Goal: Transaction & Acquisition: Purchase product/service

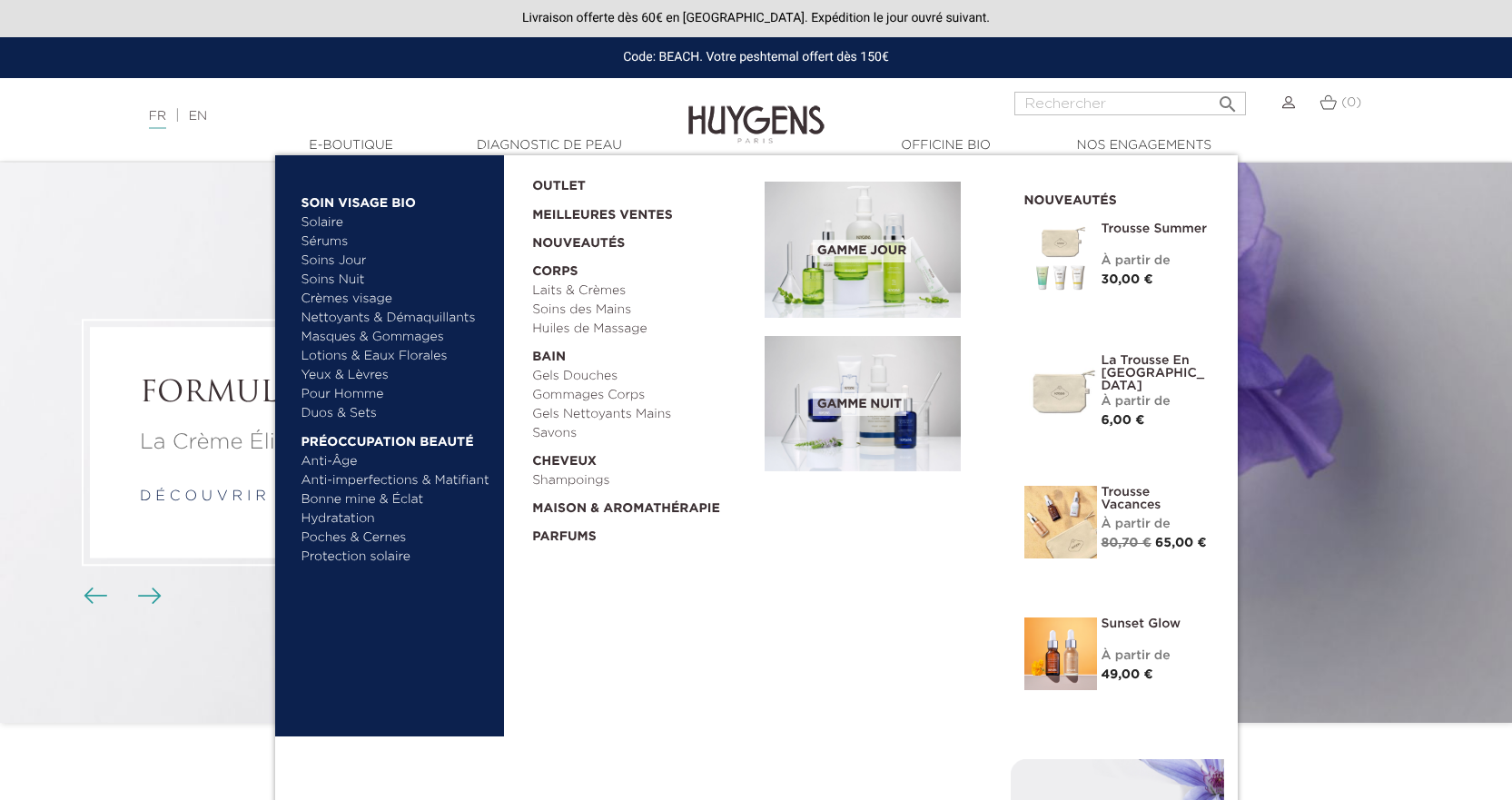
click at [330, 412] on link "Duos & Sets" at bounding box center [396, 414] width 189 height 19
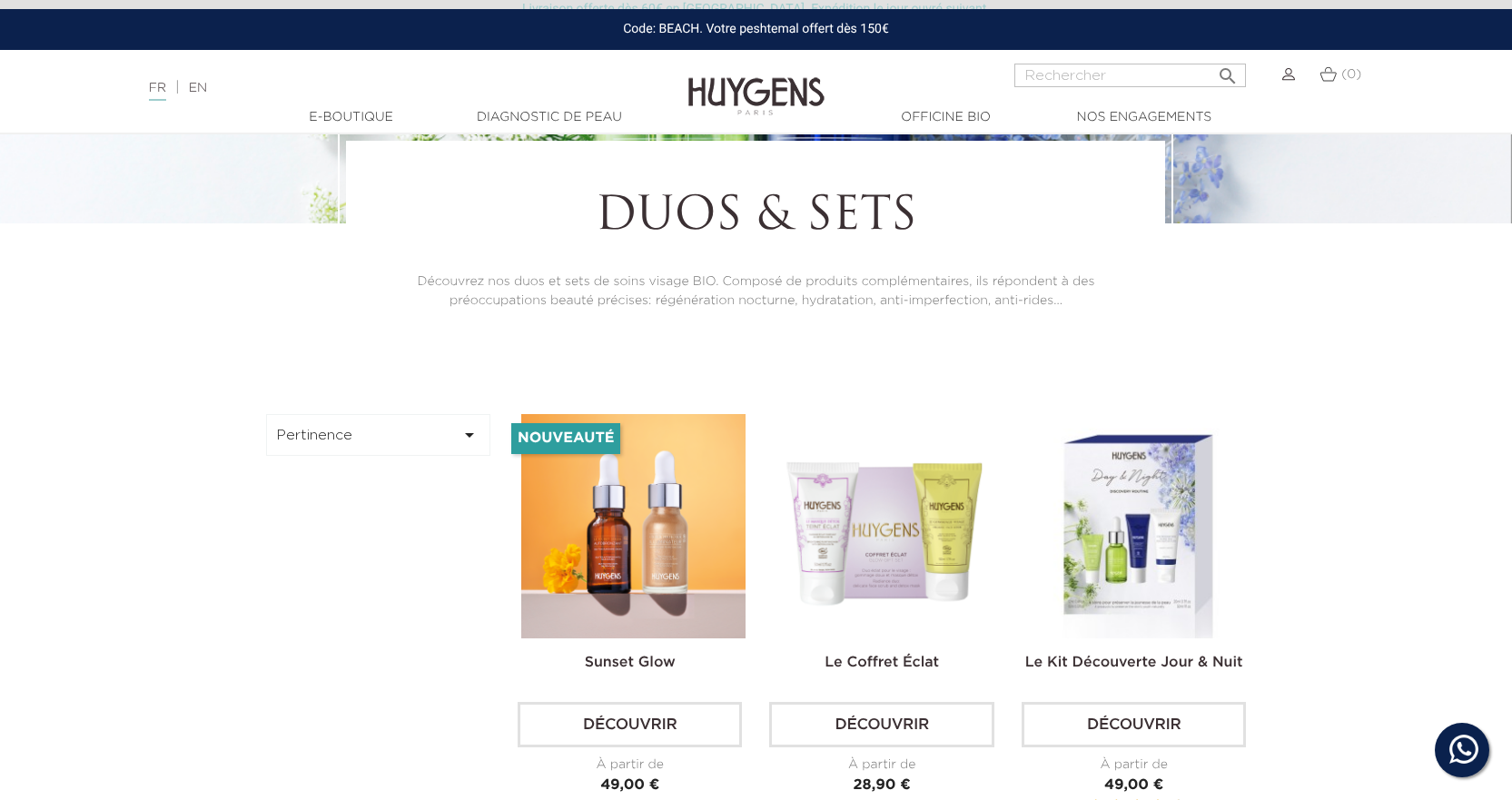
scroll to position [454, 0]
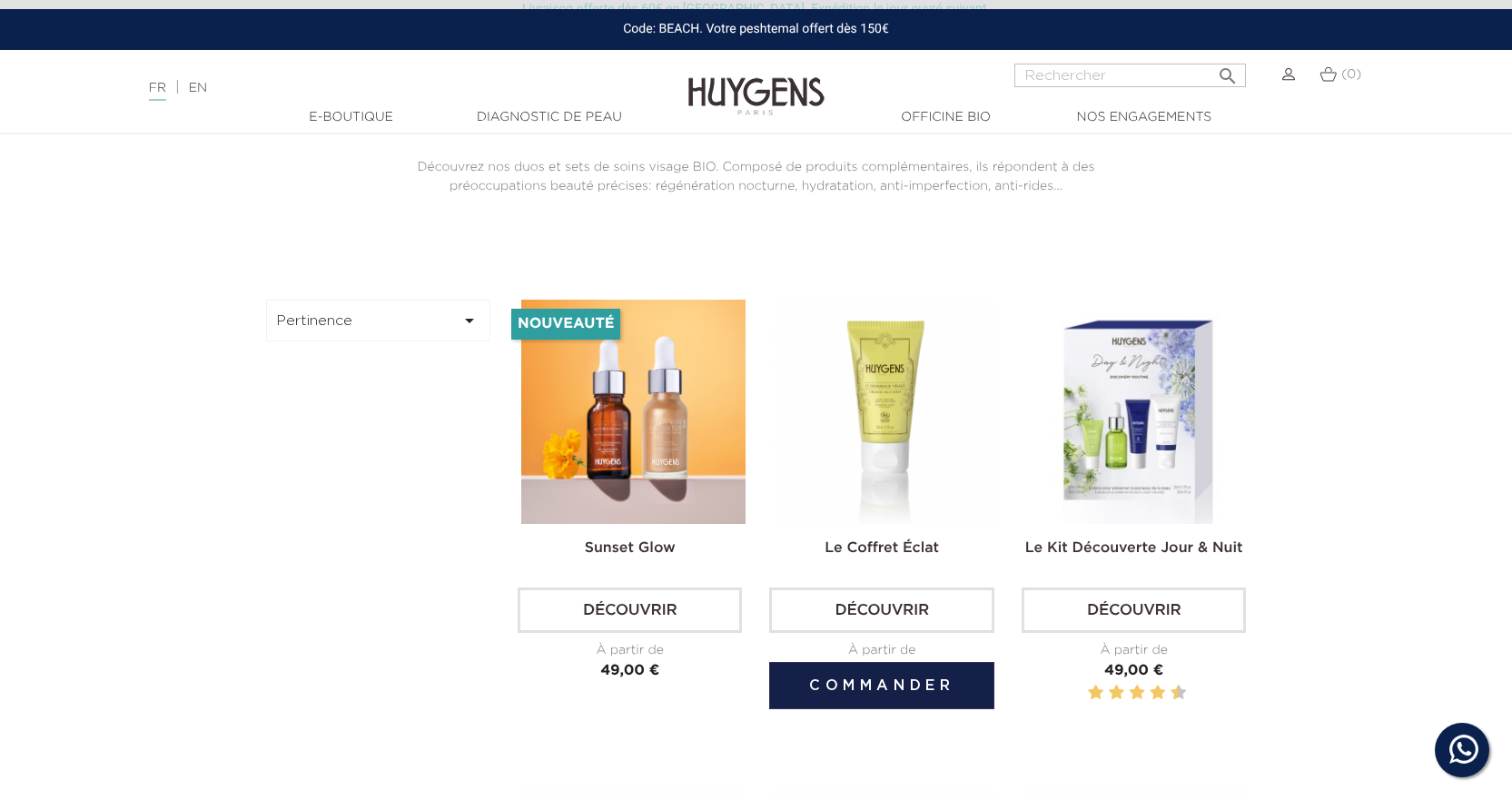
click at [839, 410] on img at bounding box center [885, 412] width 224 height 224
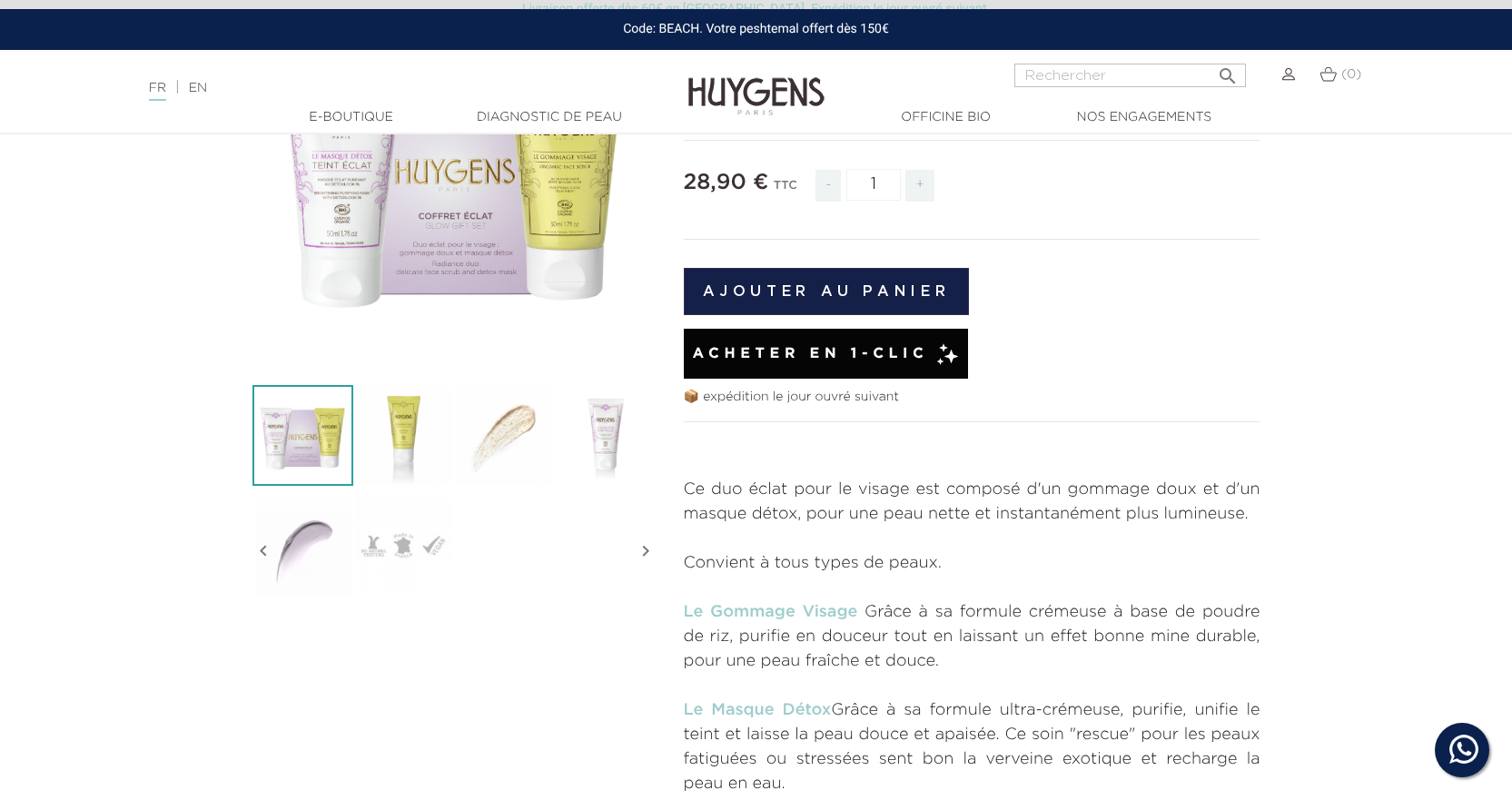
scroll to position [91, 0]
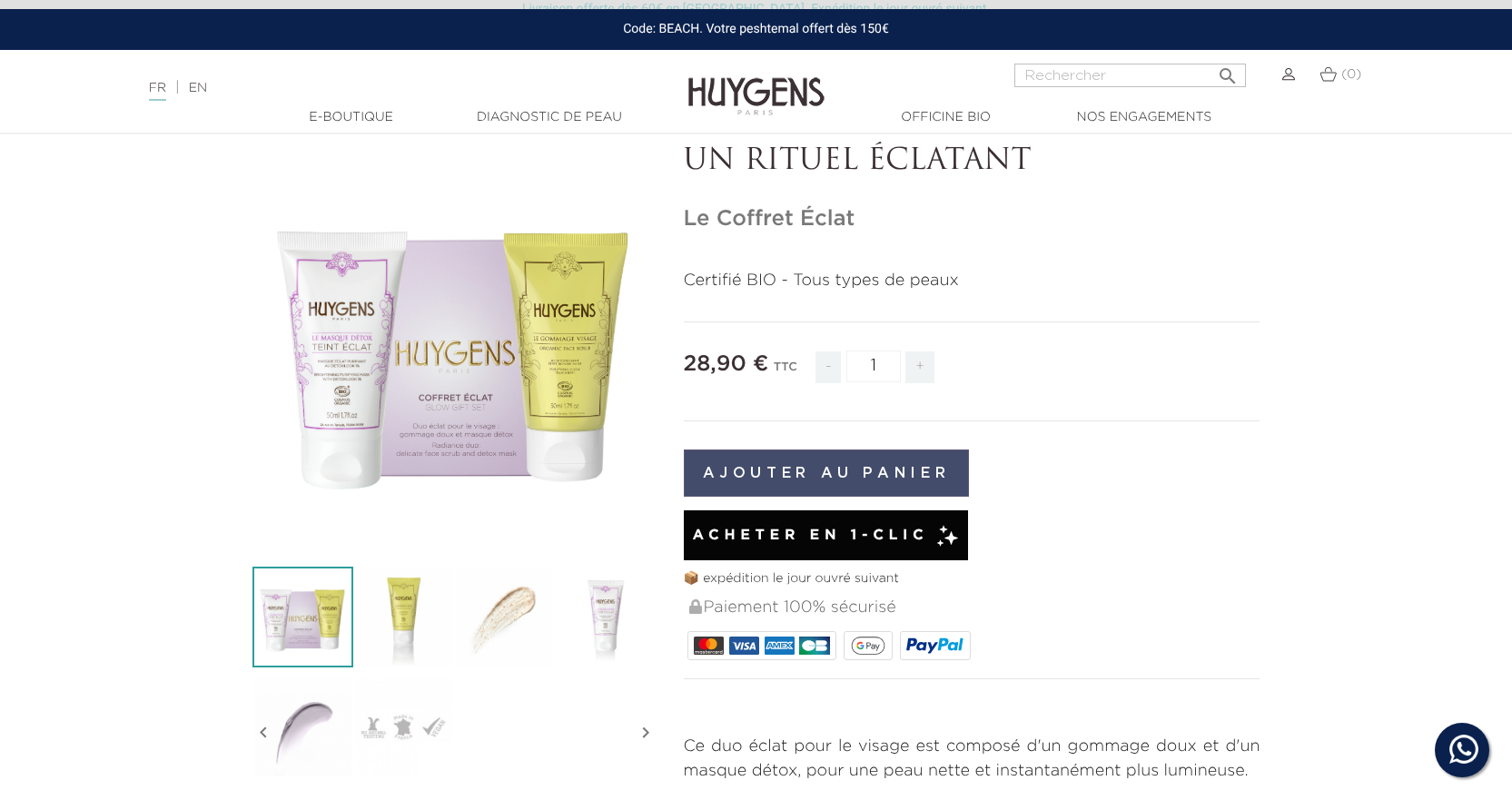
click at [875, 483] on button "Ajouter au panier" at bounding box center [827, 472] width 286 height 47
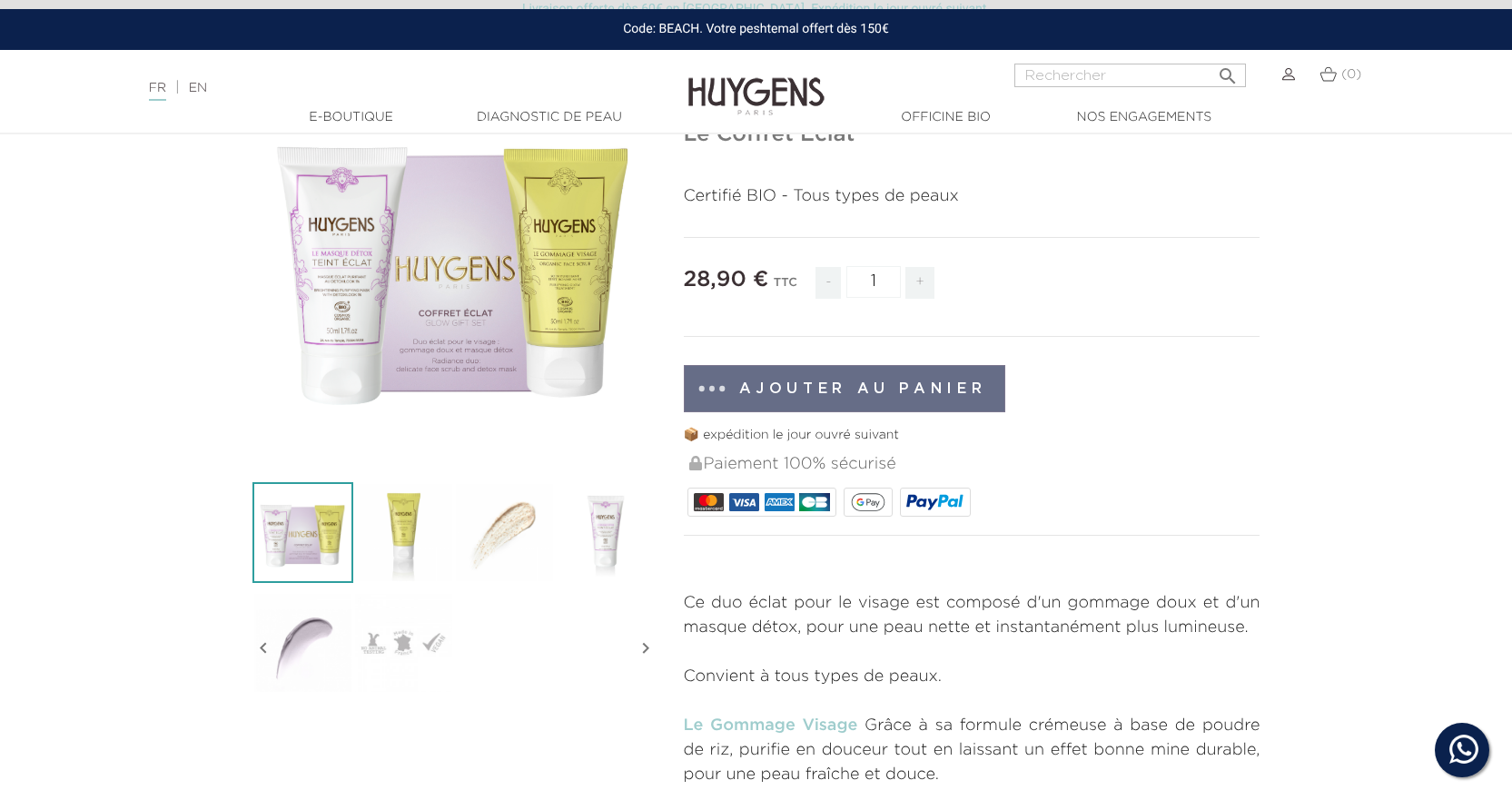
scroll to position [454, 0]
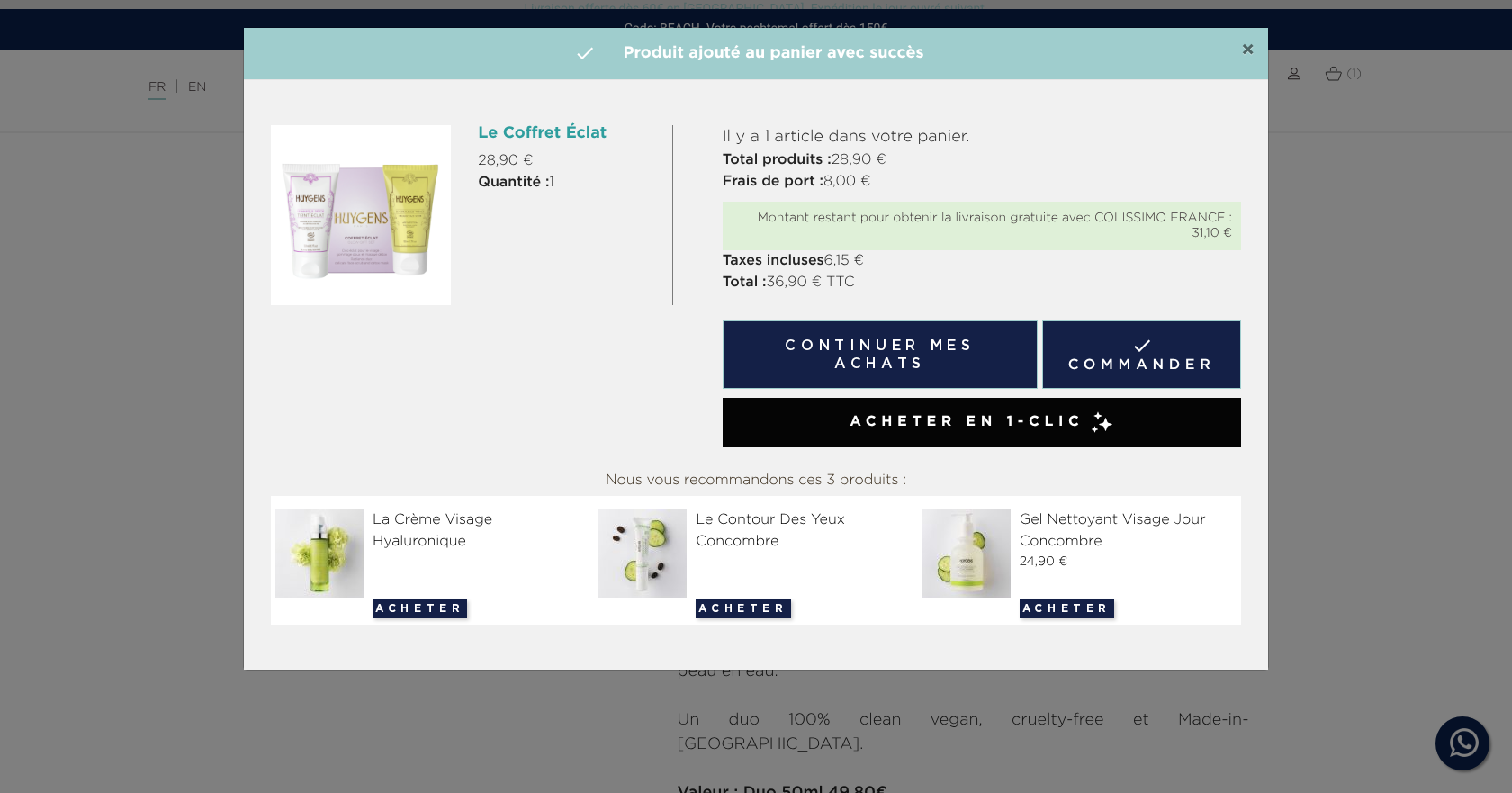
click at [1253, 44] on span "×" at bounding box center [1248, 50] width 13 height 22
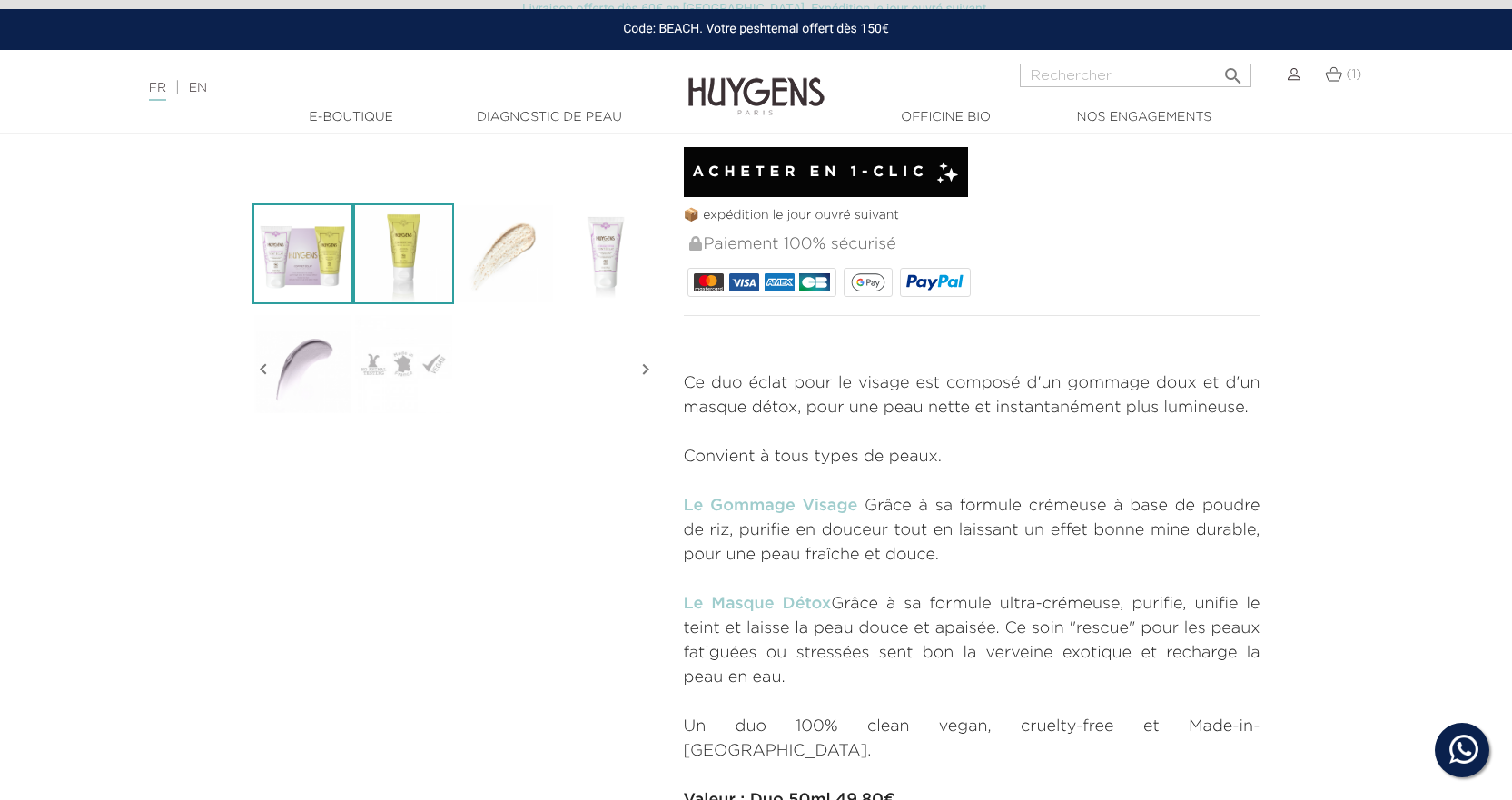
click at [413, 237] on img at bounding box center [403, 253] width 101 height 100
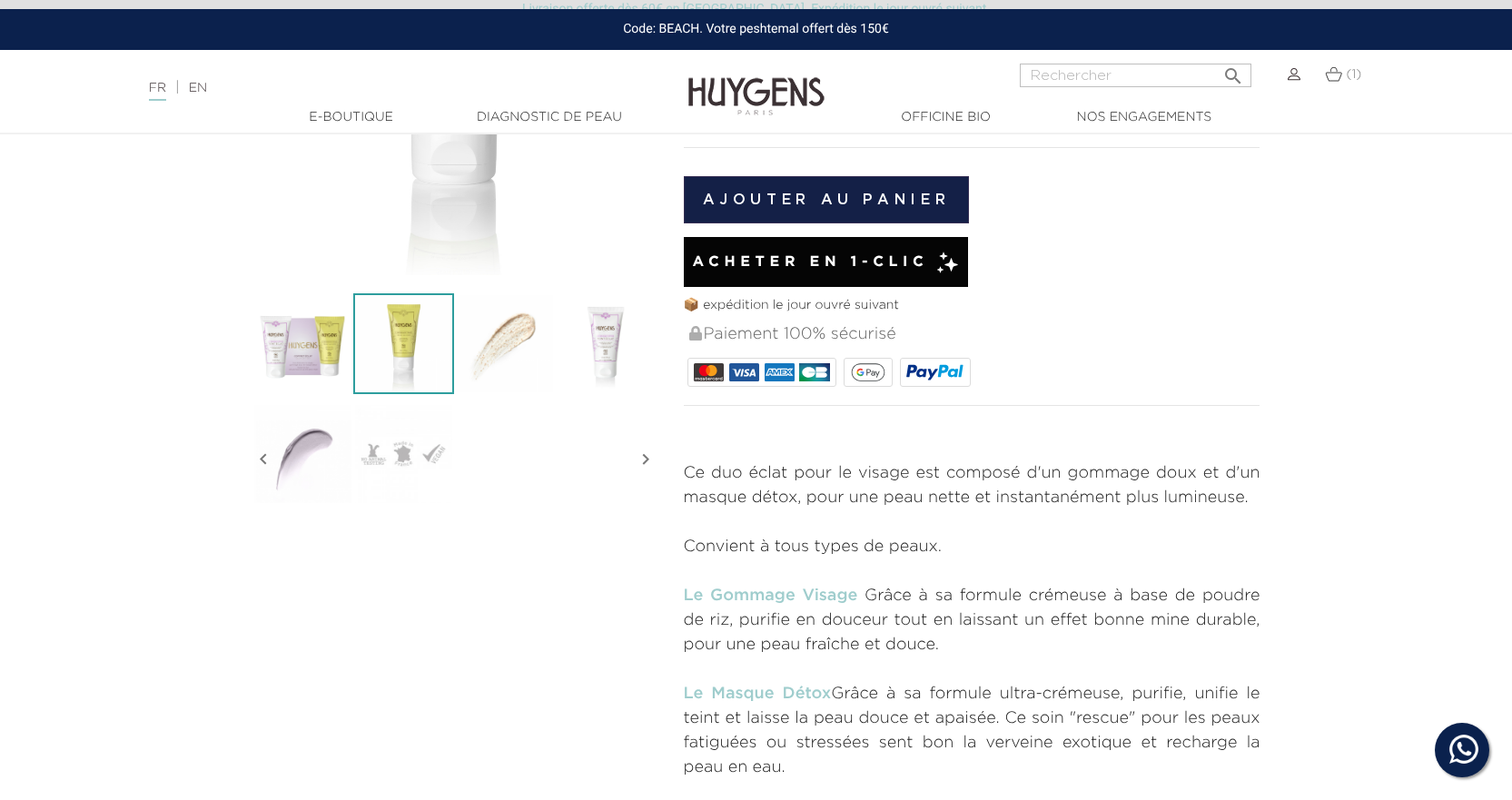
scroll to position [363, 0]
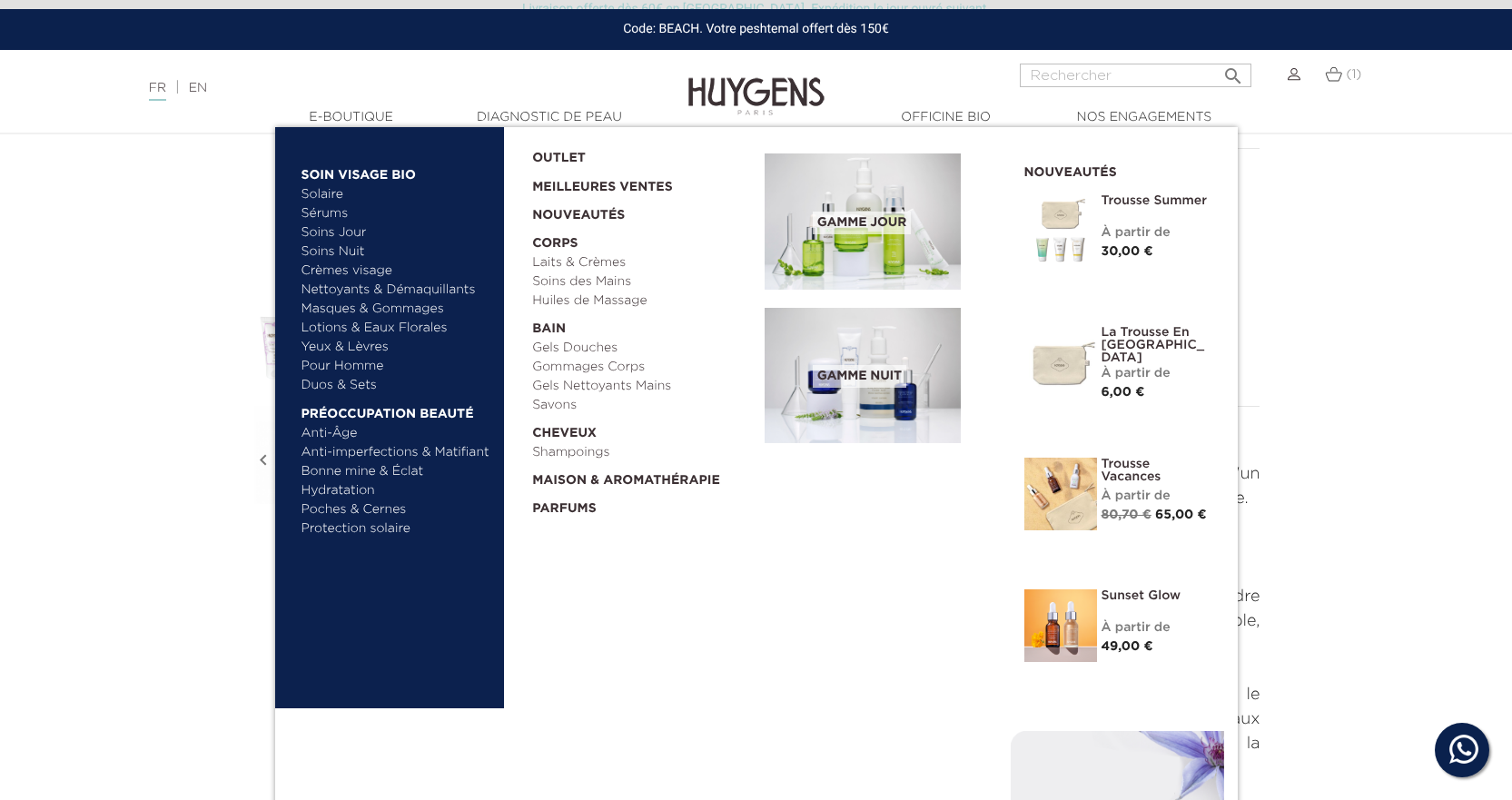
click at [317, 202] on link "Solaire" at bounding box center [396, 195] width 189 height 19
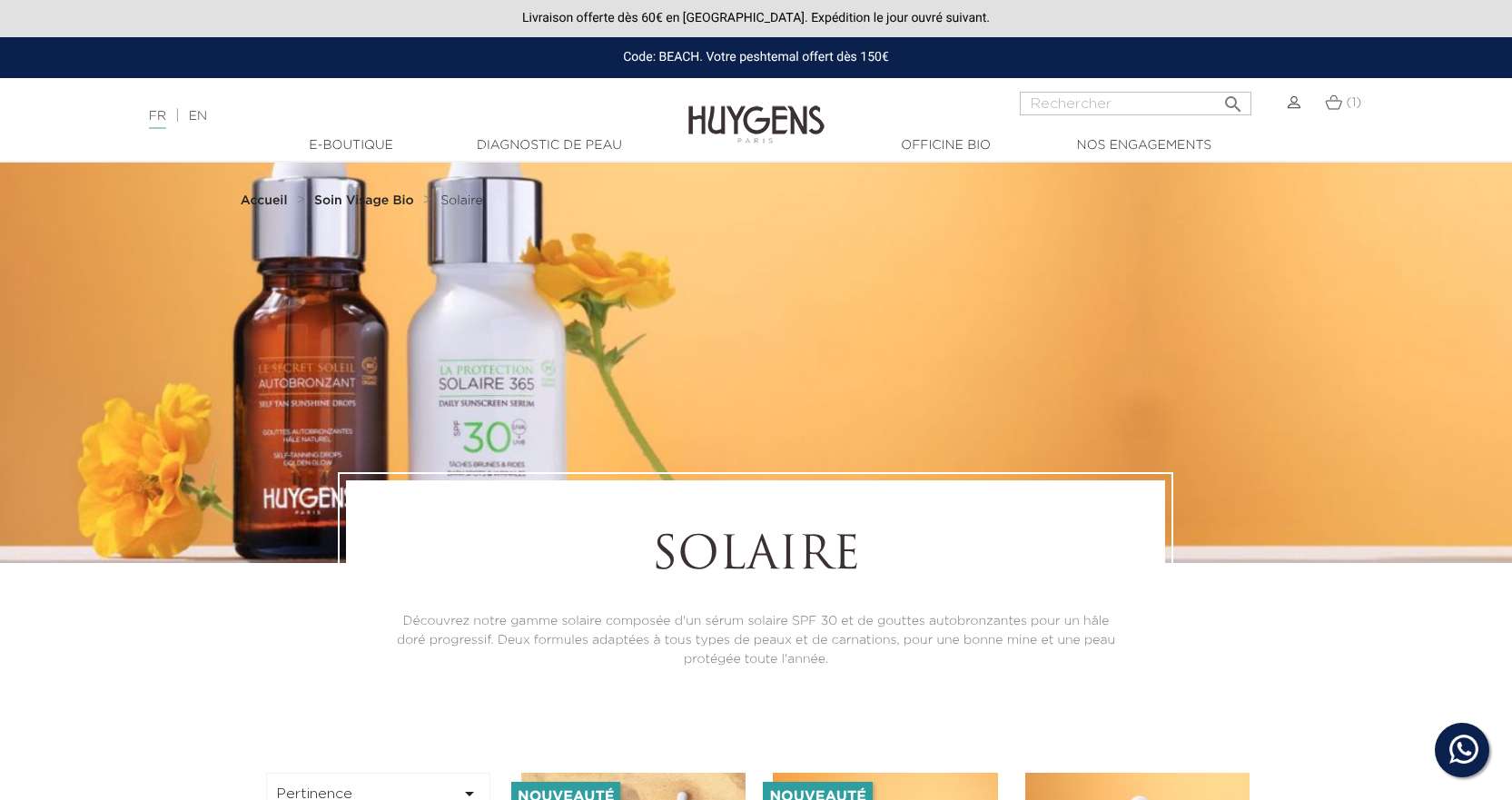
drag, startPoint x: 0, startPoint y: 0, endPoint x: 317, endPoint y: 202, distance: 375.9
click at [317, 206] on strong "Soin Visage Bio" at bounding box center [363, 200] width 100 height 13
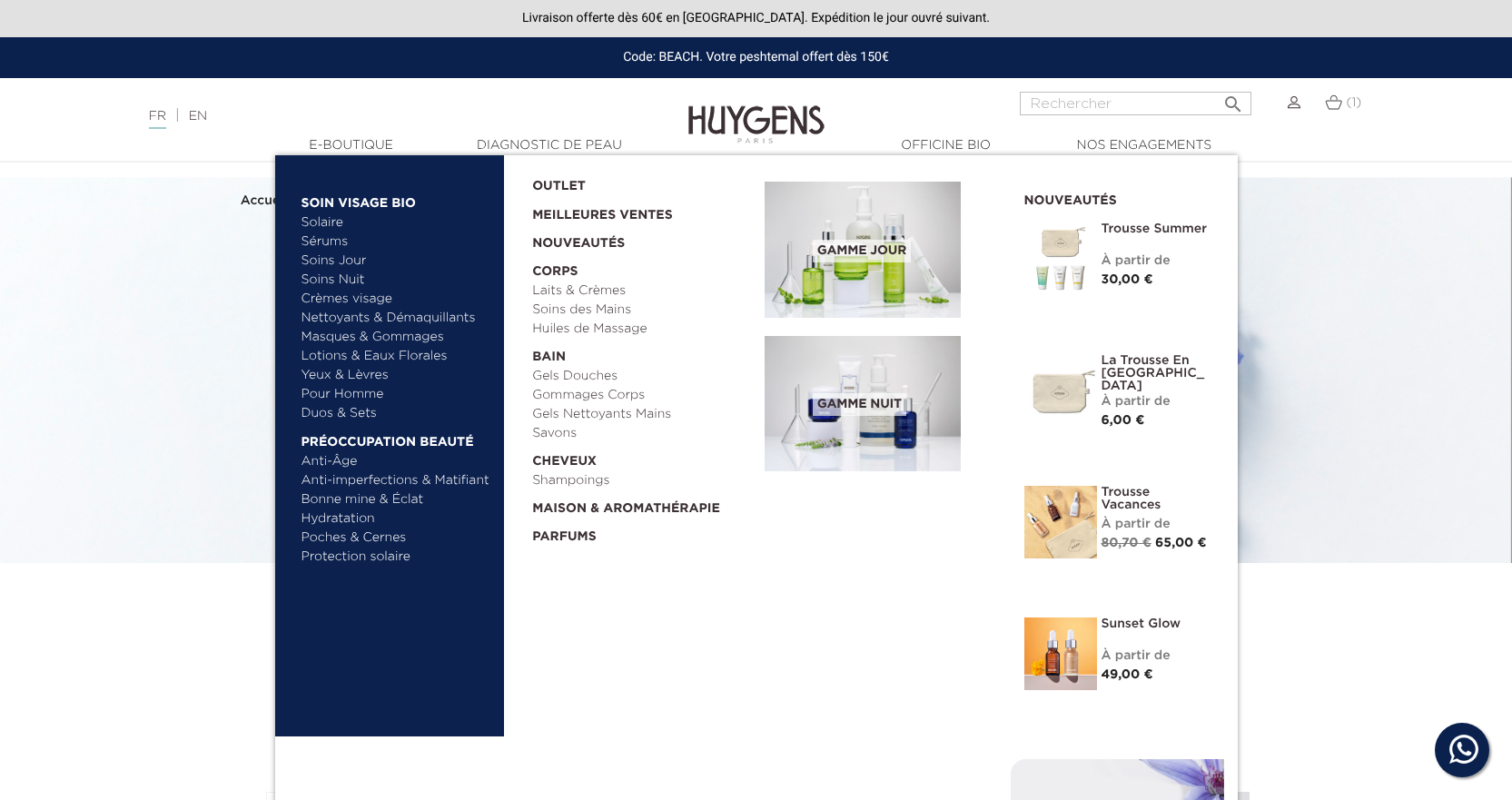
click at [332, 235] on link "Sérums" at bounding box center [396, 242] width 189 height 19
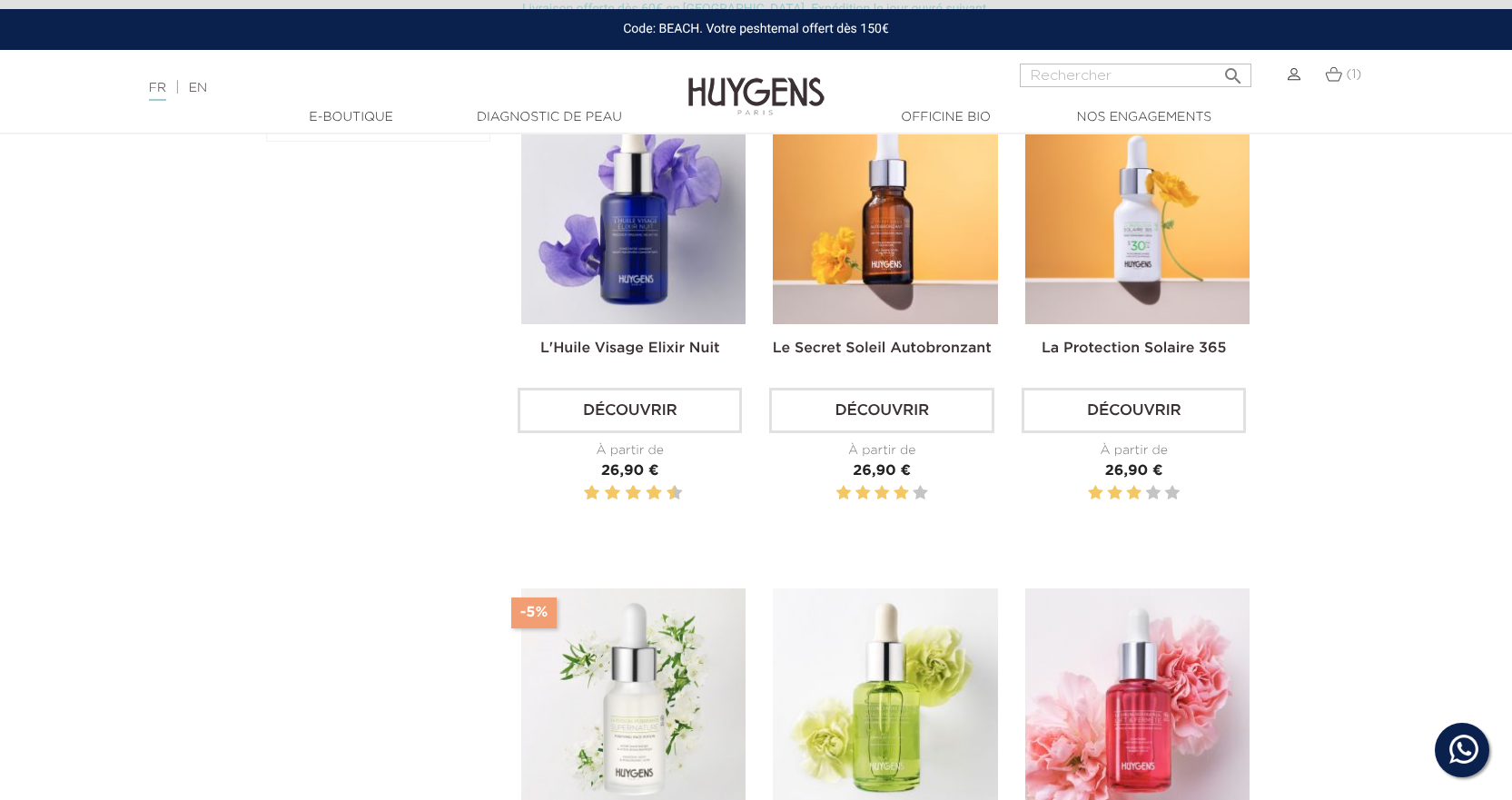
scroll to position [636, 0]
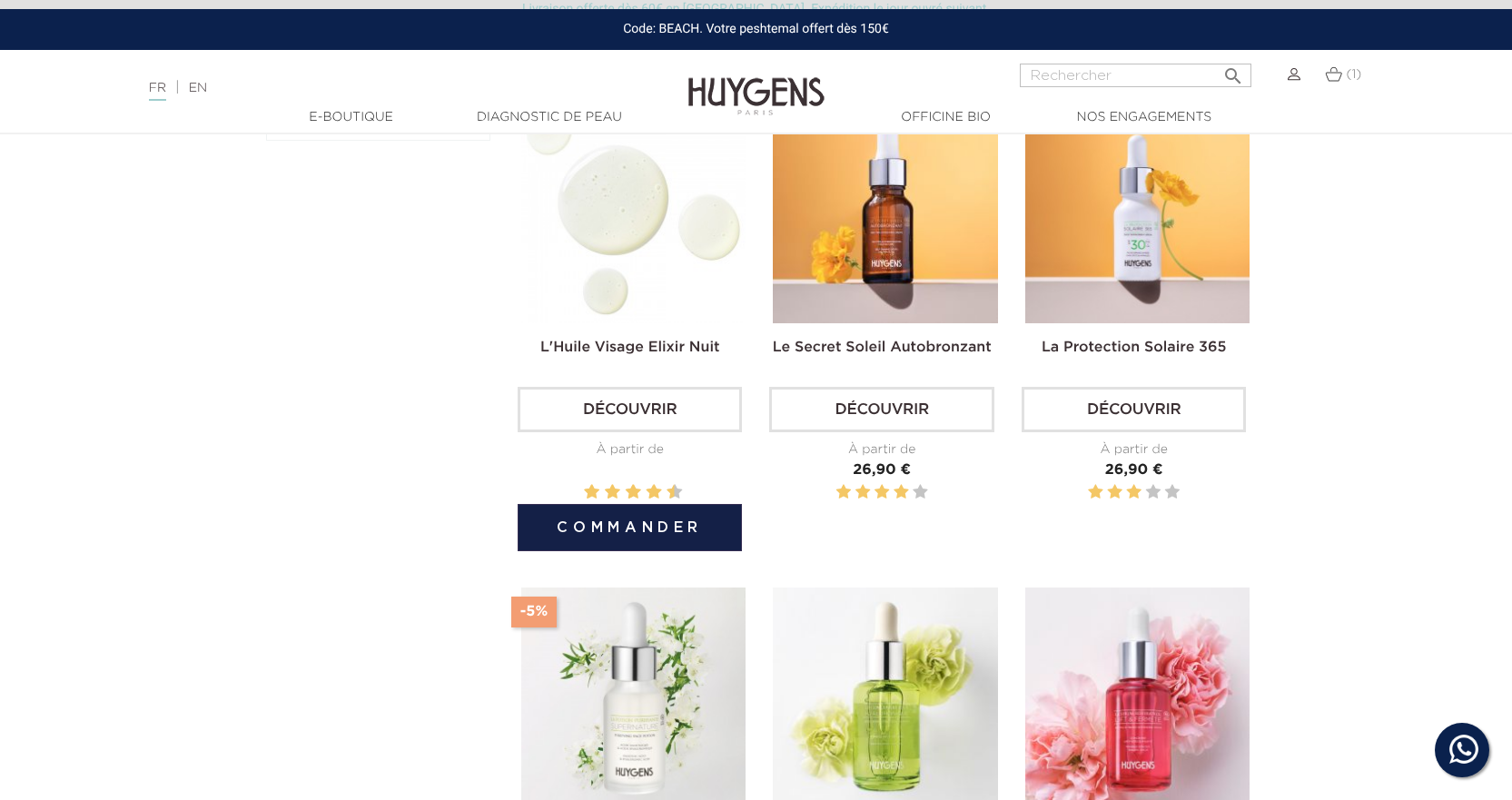
click at [606, 251] on img at bounding box center [633, 211] width 224 height 224
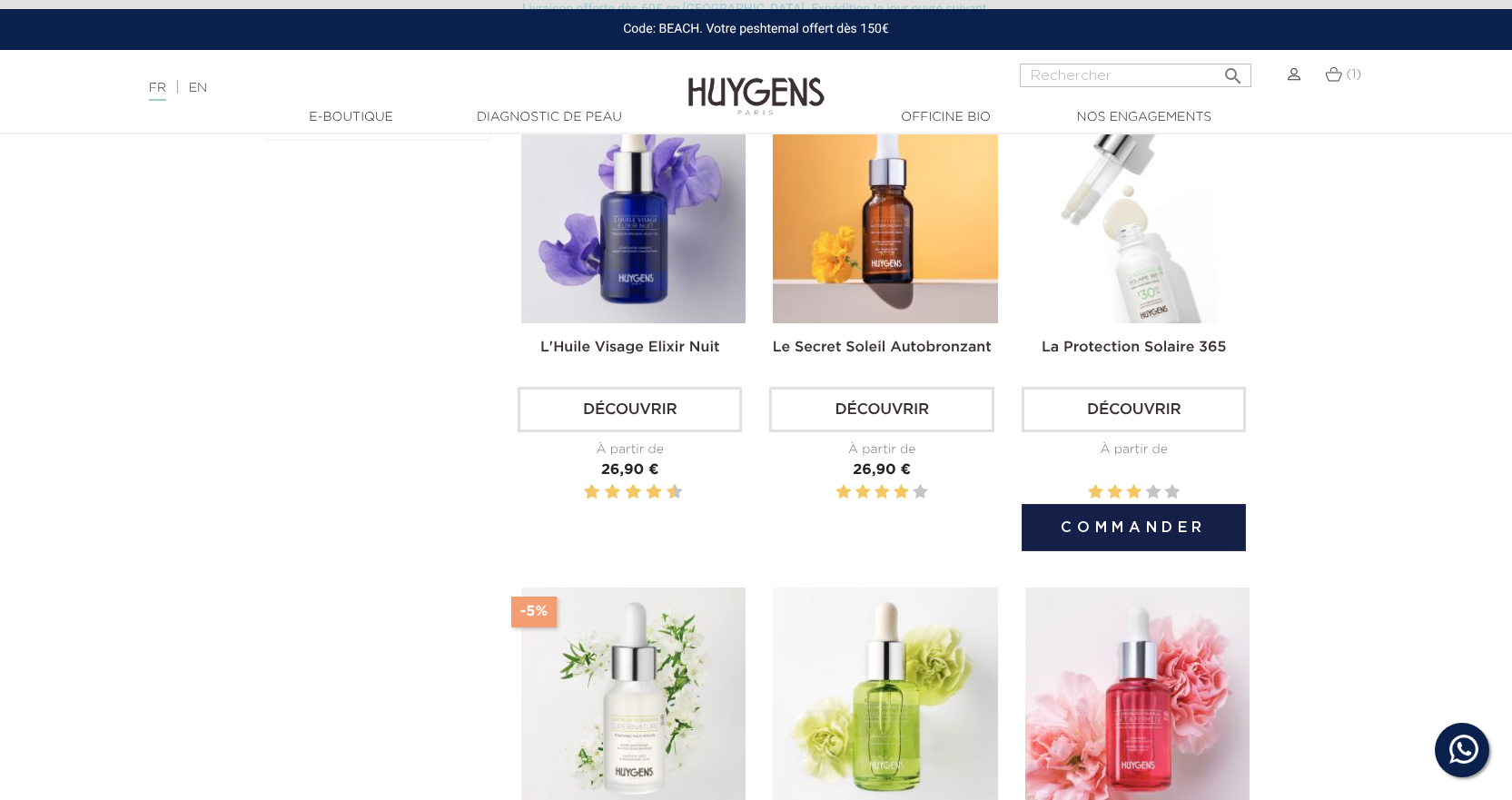
scroll to position [712, 0]
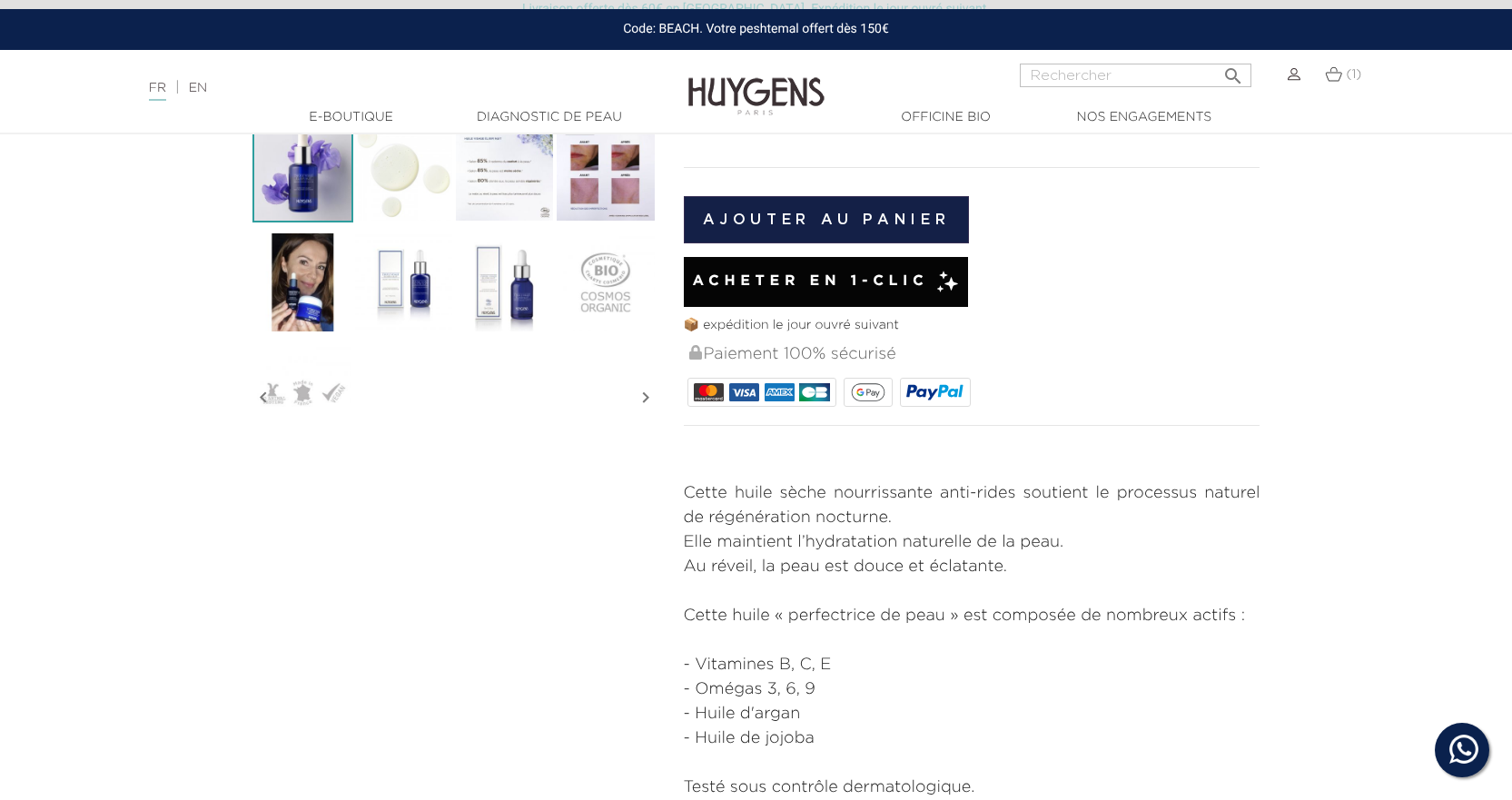
scroll to position [545, 0]
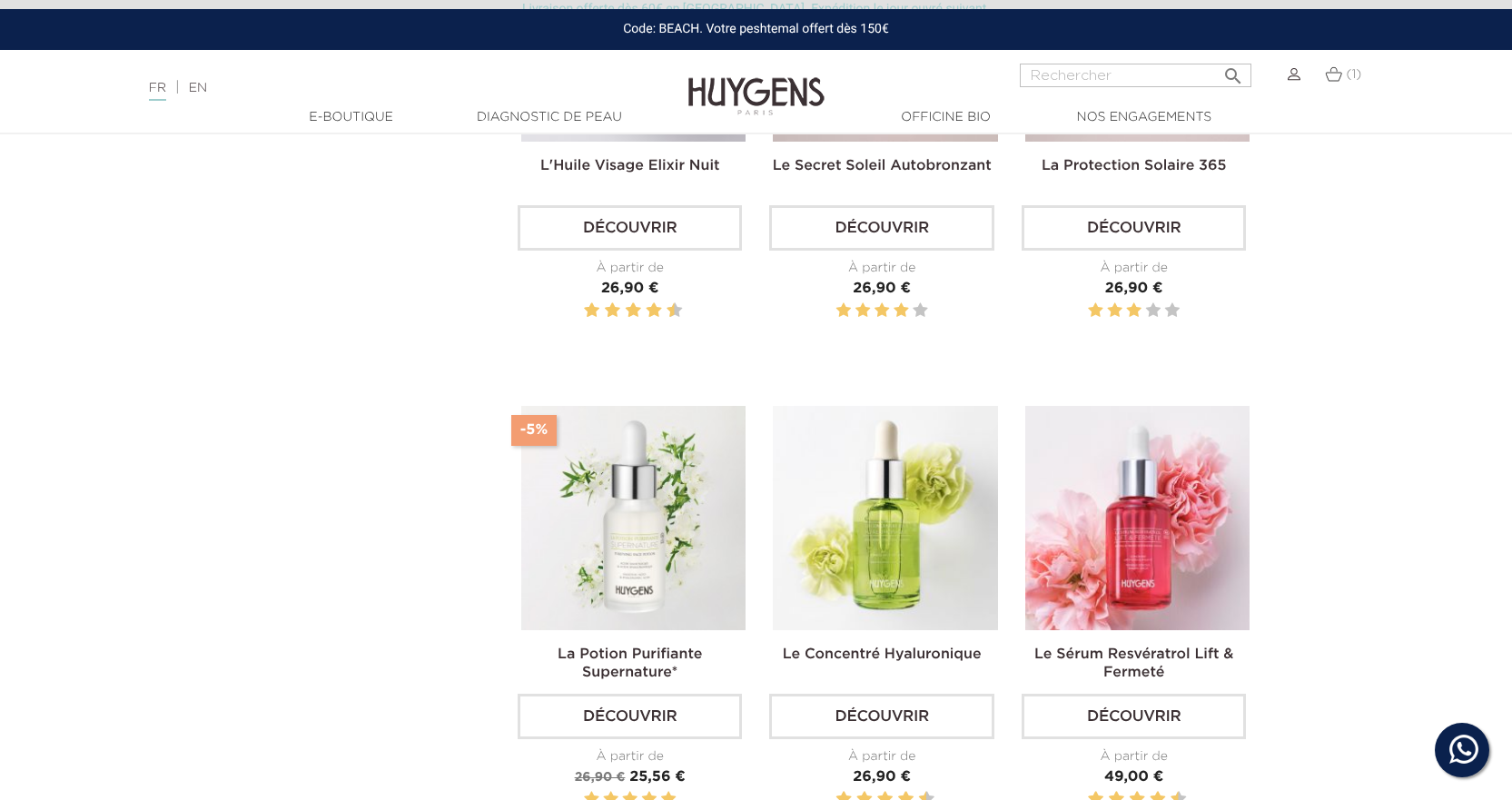
scroll to position [998, 0]
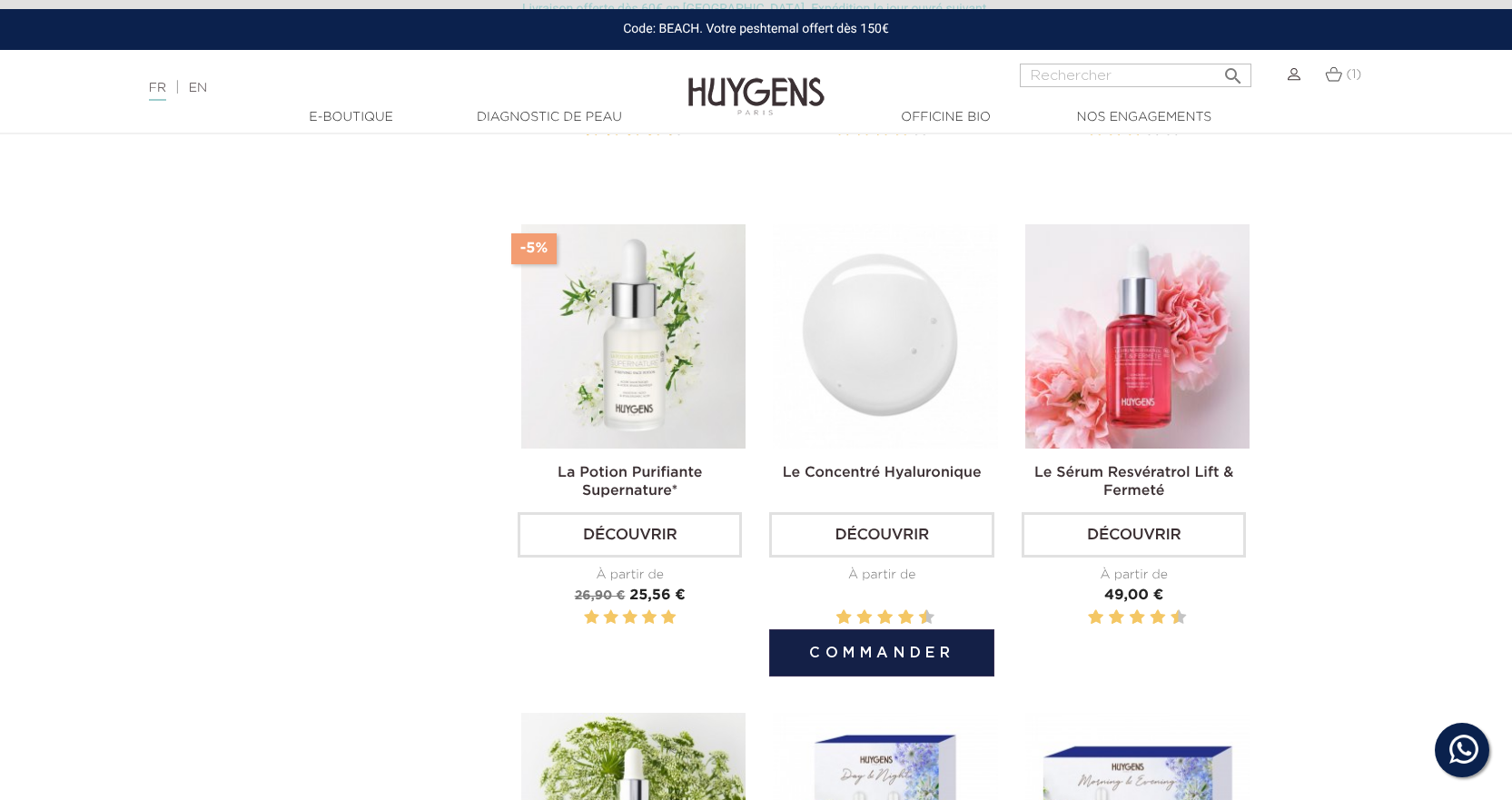
click at [885, 364] on img at bounding box center [885, 336] width 224 height 224
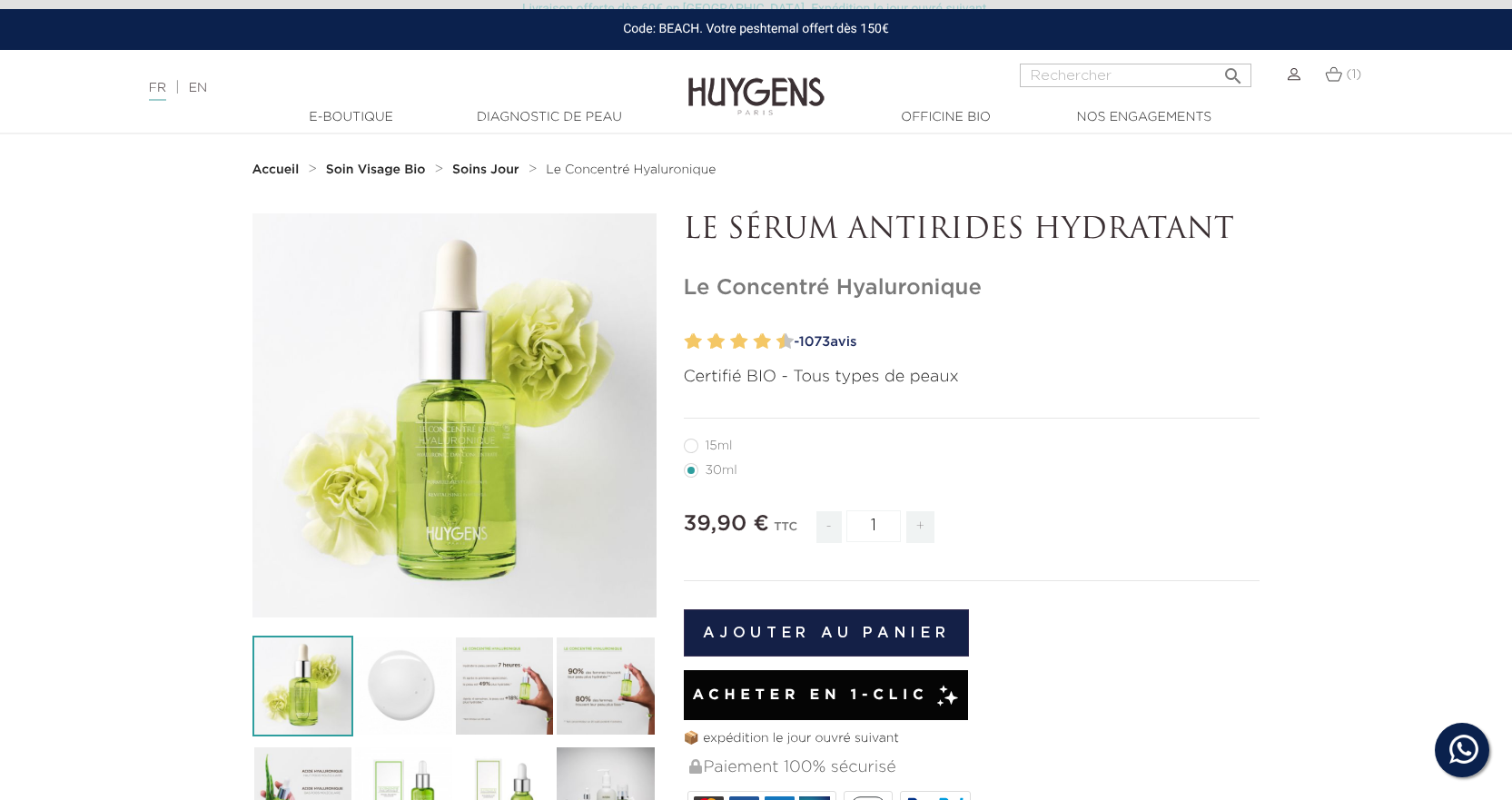
scroll to position [272, 0]
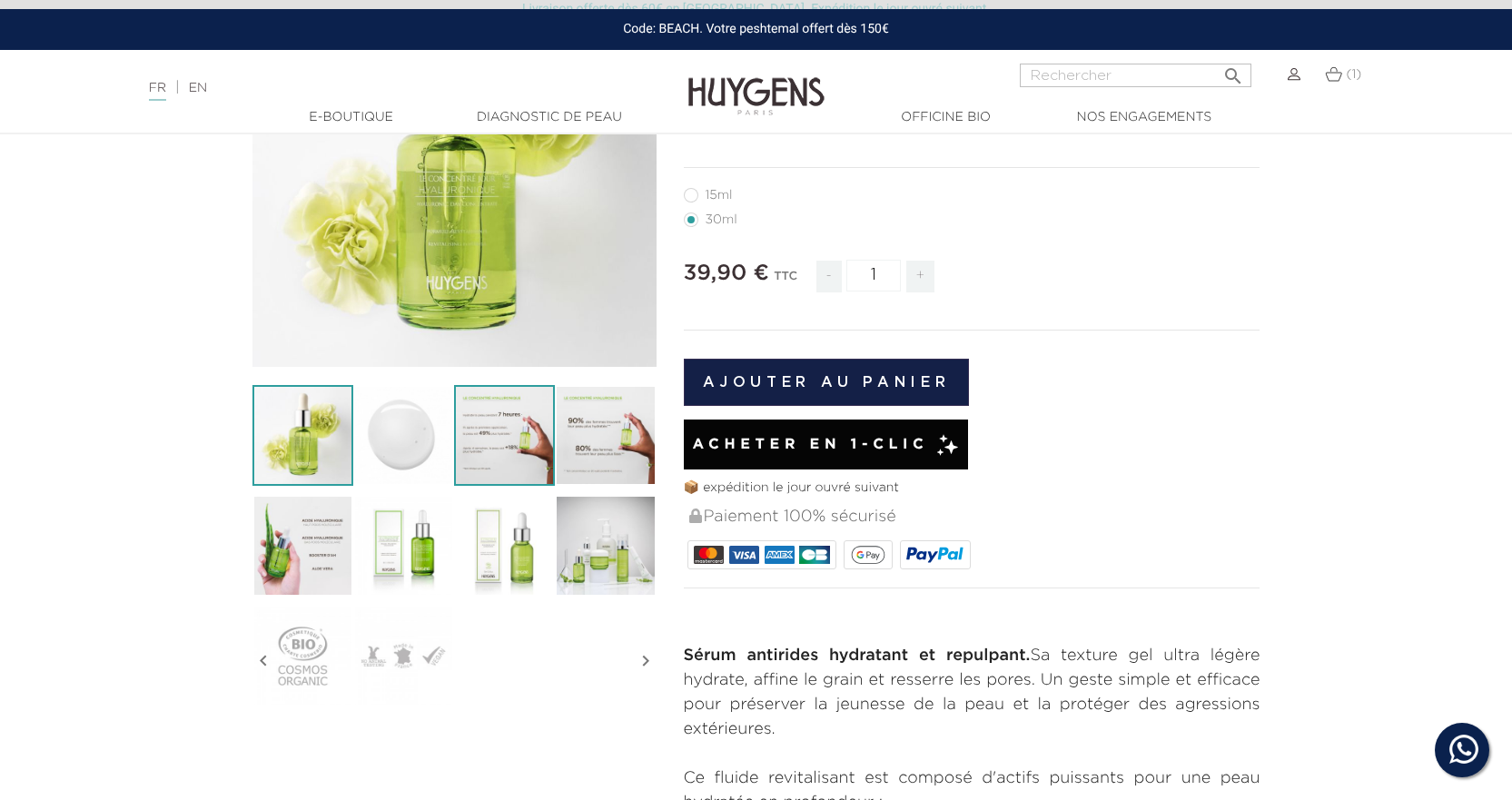
click at [516, 414] on img at bounding box center [505, 435] width 101 height 100
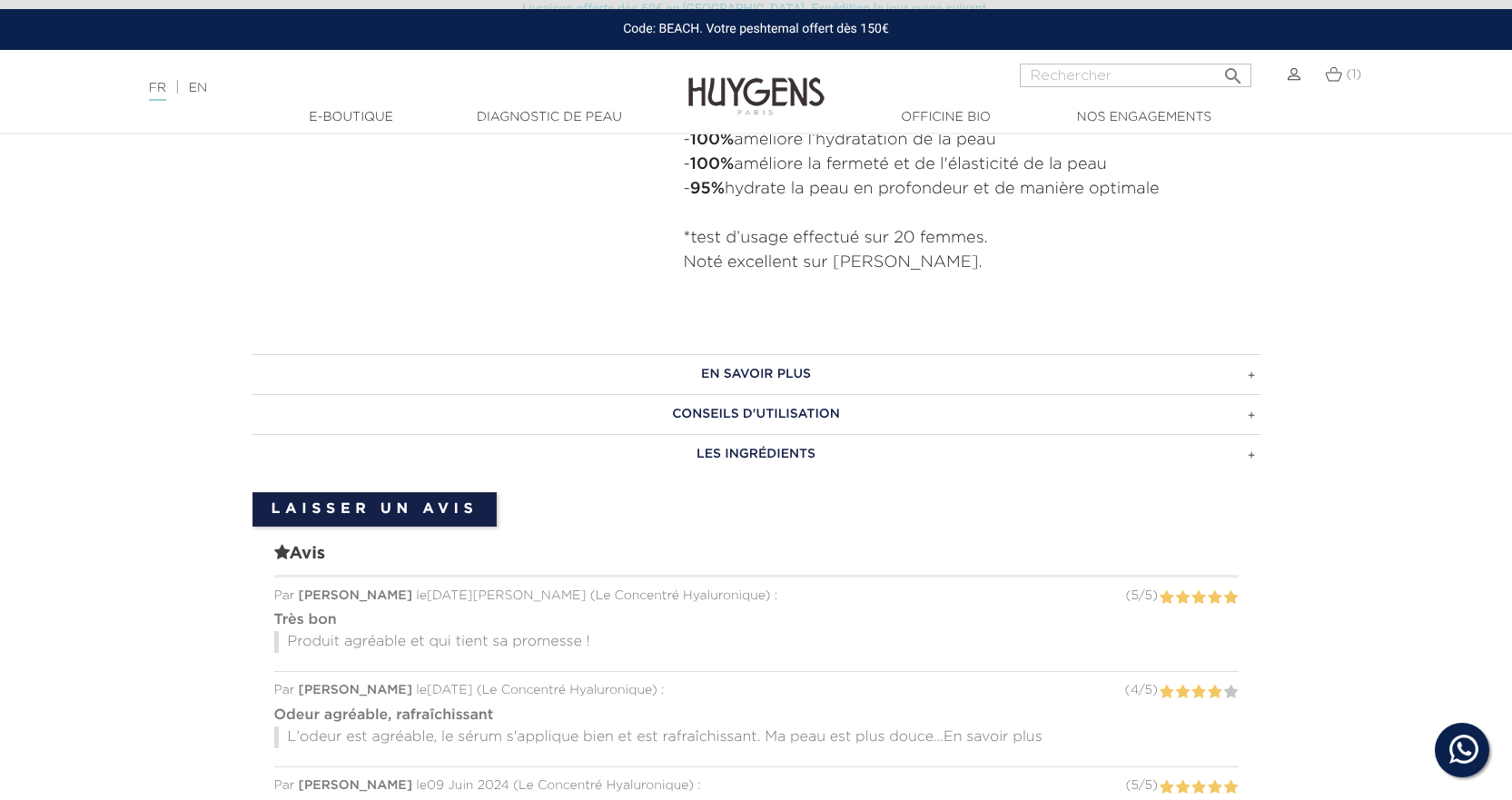
scroll to position [1452, 0]
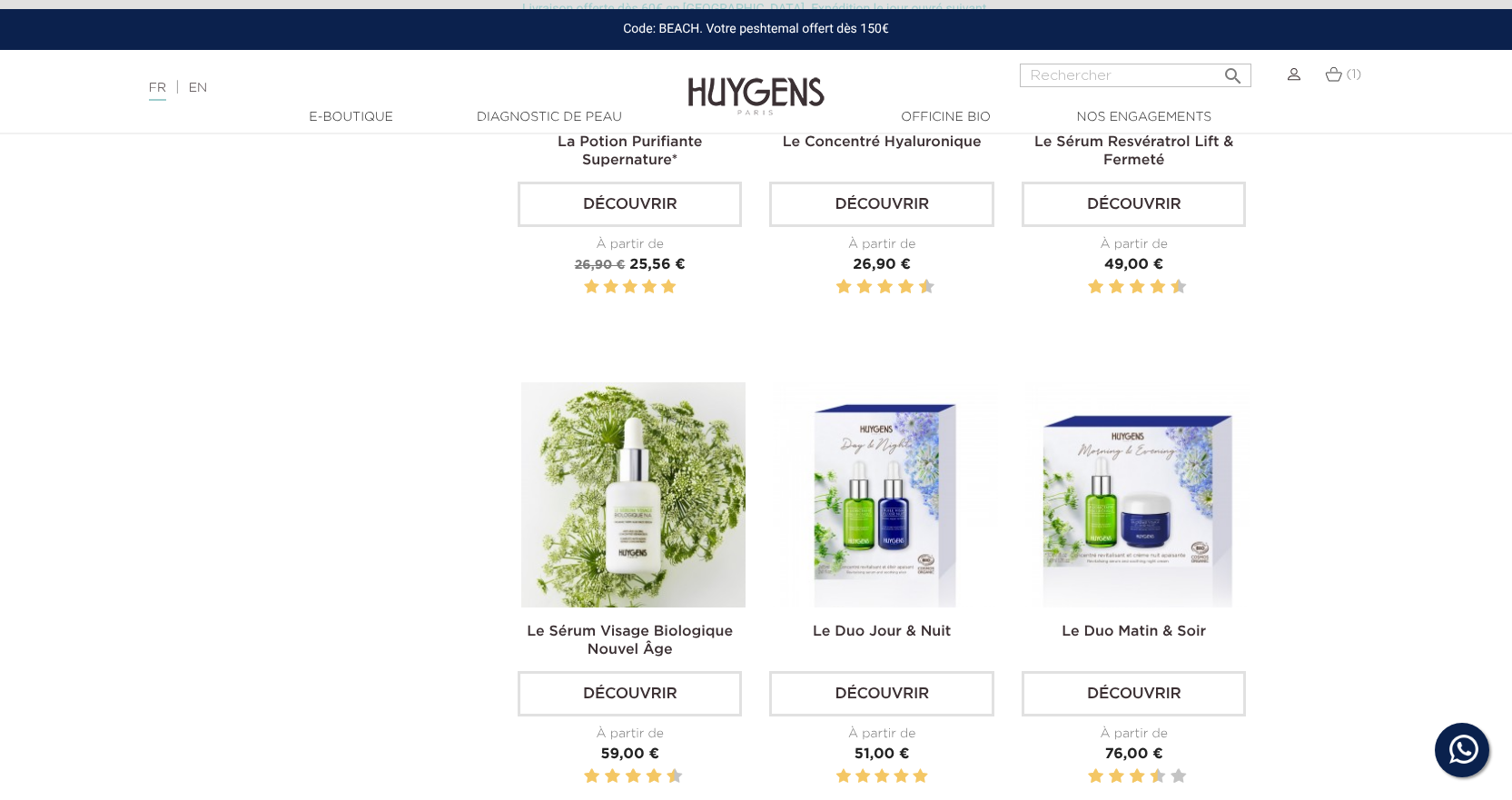
scroll to position [1180, 0]
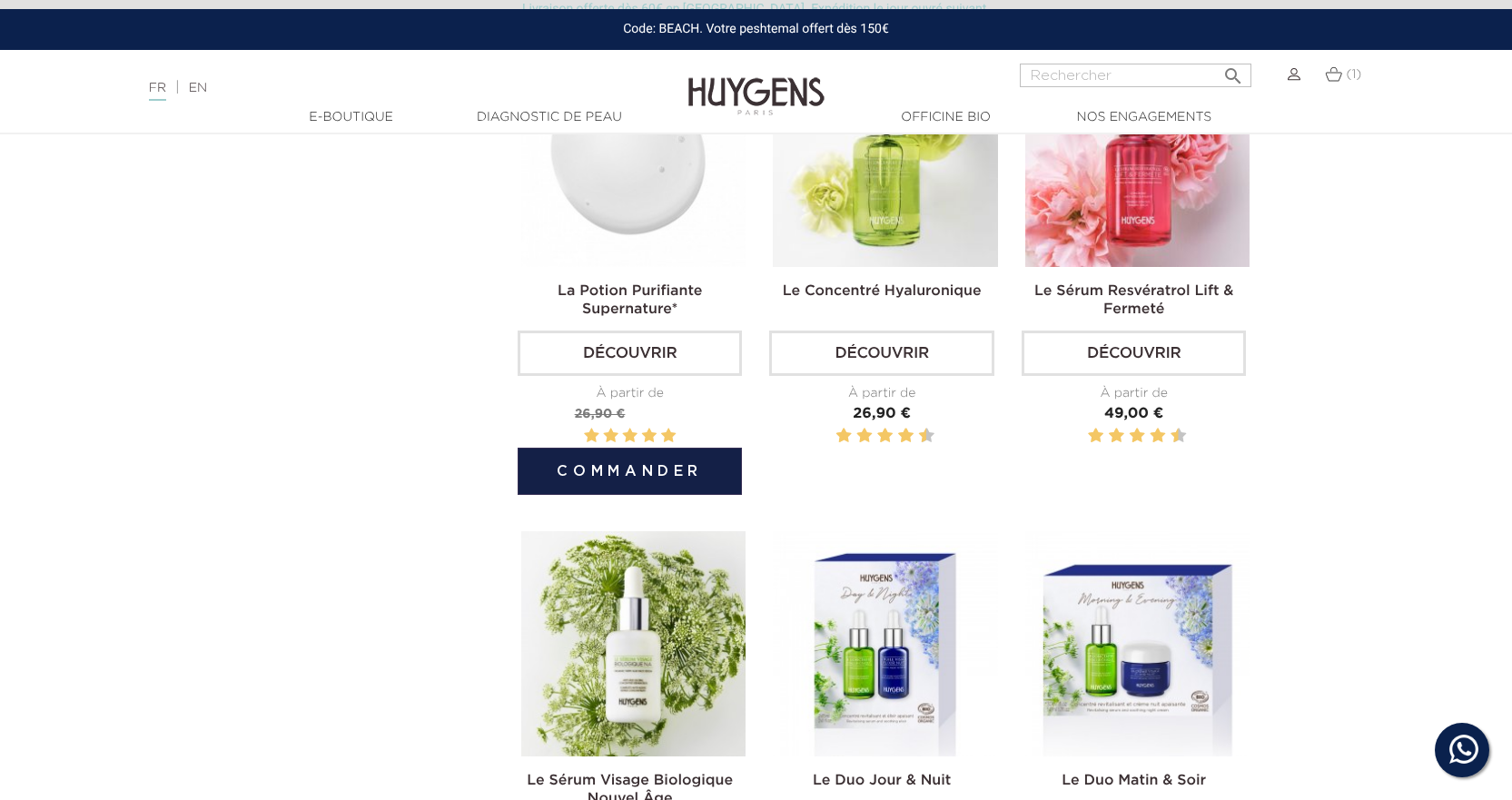
click at [651, 166] on img at bounding box center [633, 155] width 224 height 224
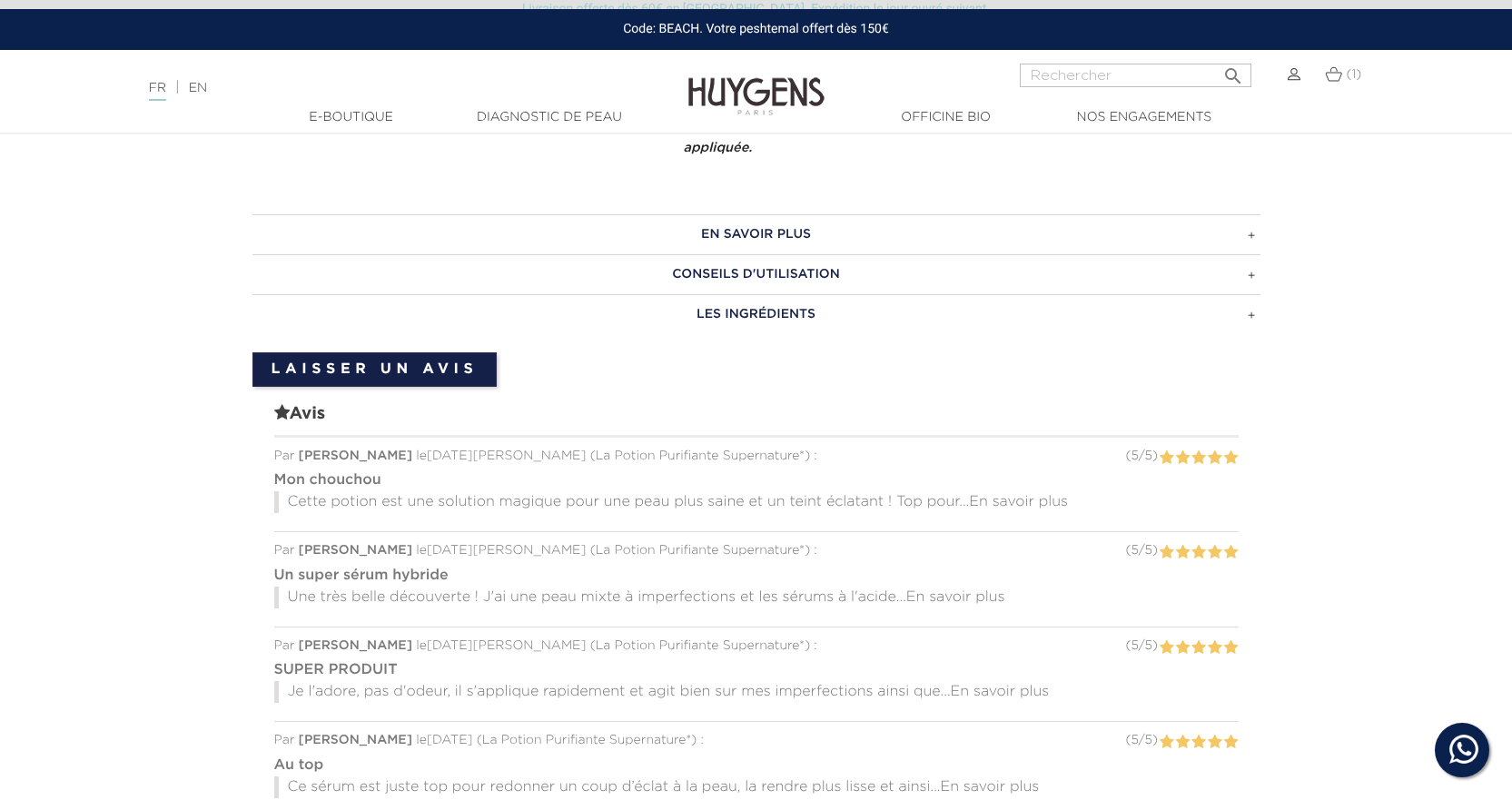
scroll to position [1180, 0]
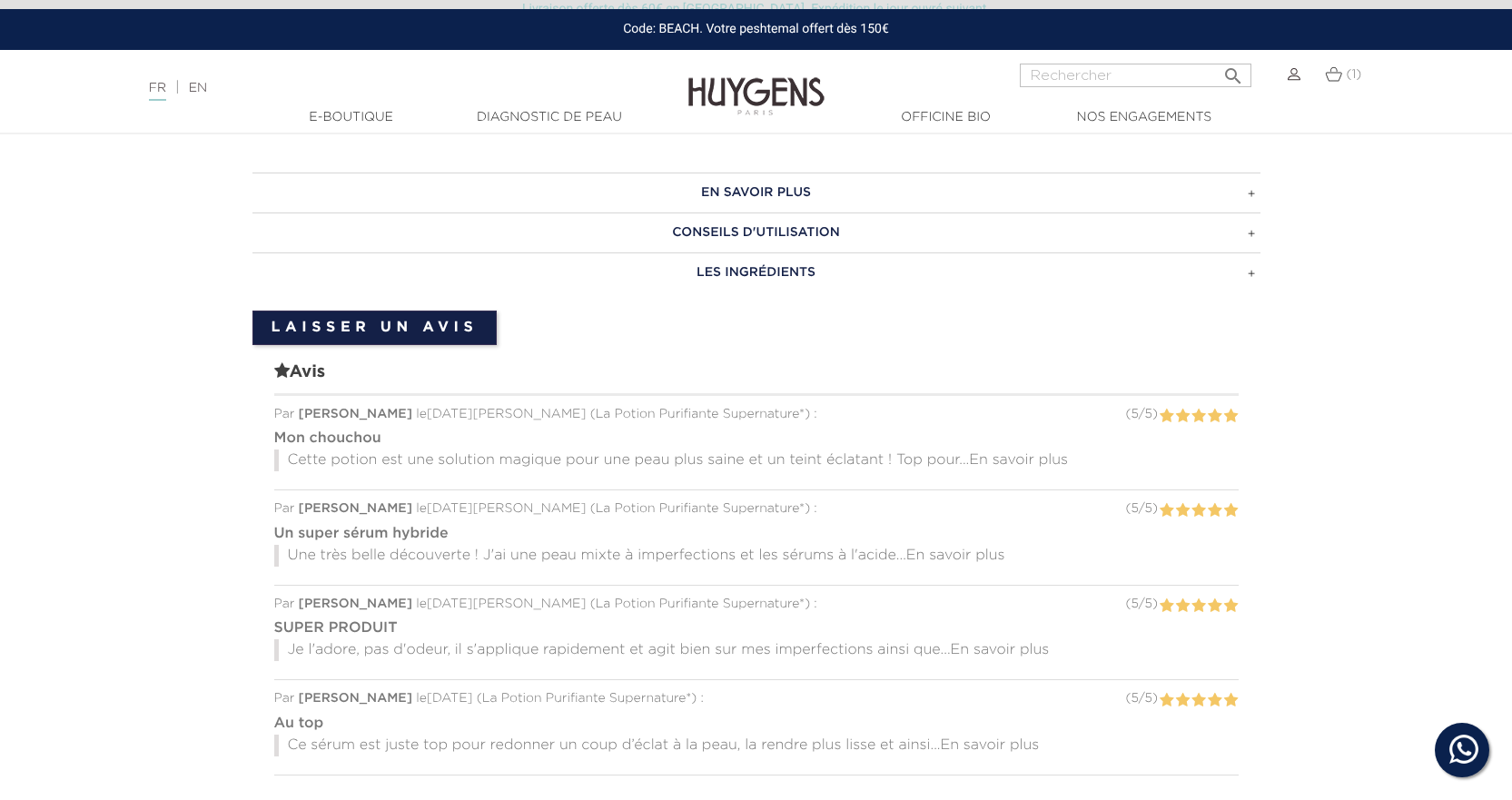
click at [1029, 455] on span "En savoir plus" at bounding box center [1018, 460] width 99 height 14
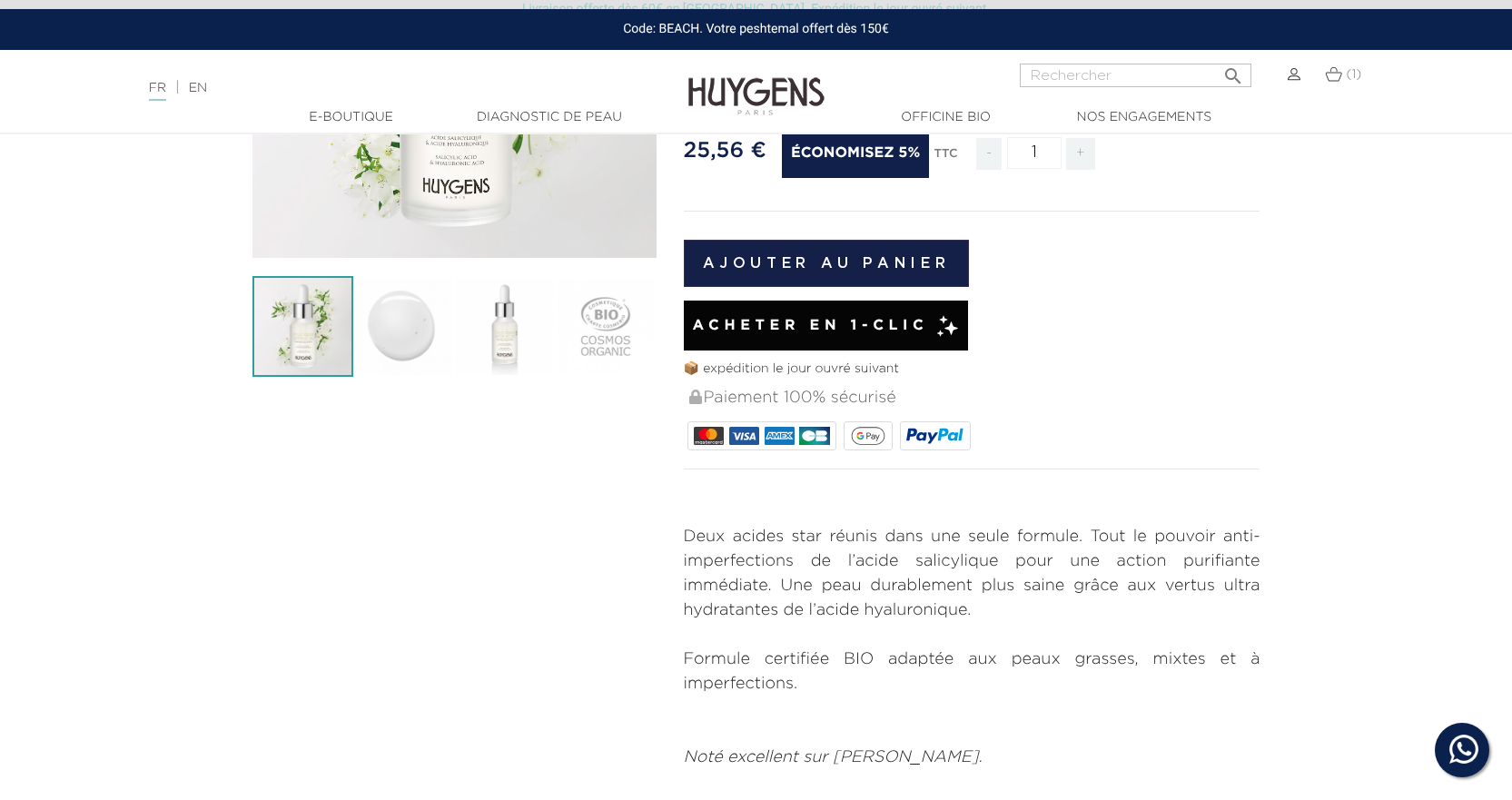
scroll to position [272, 0]
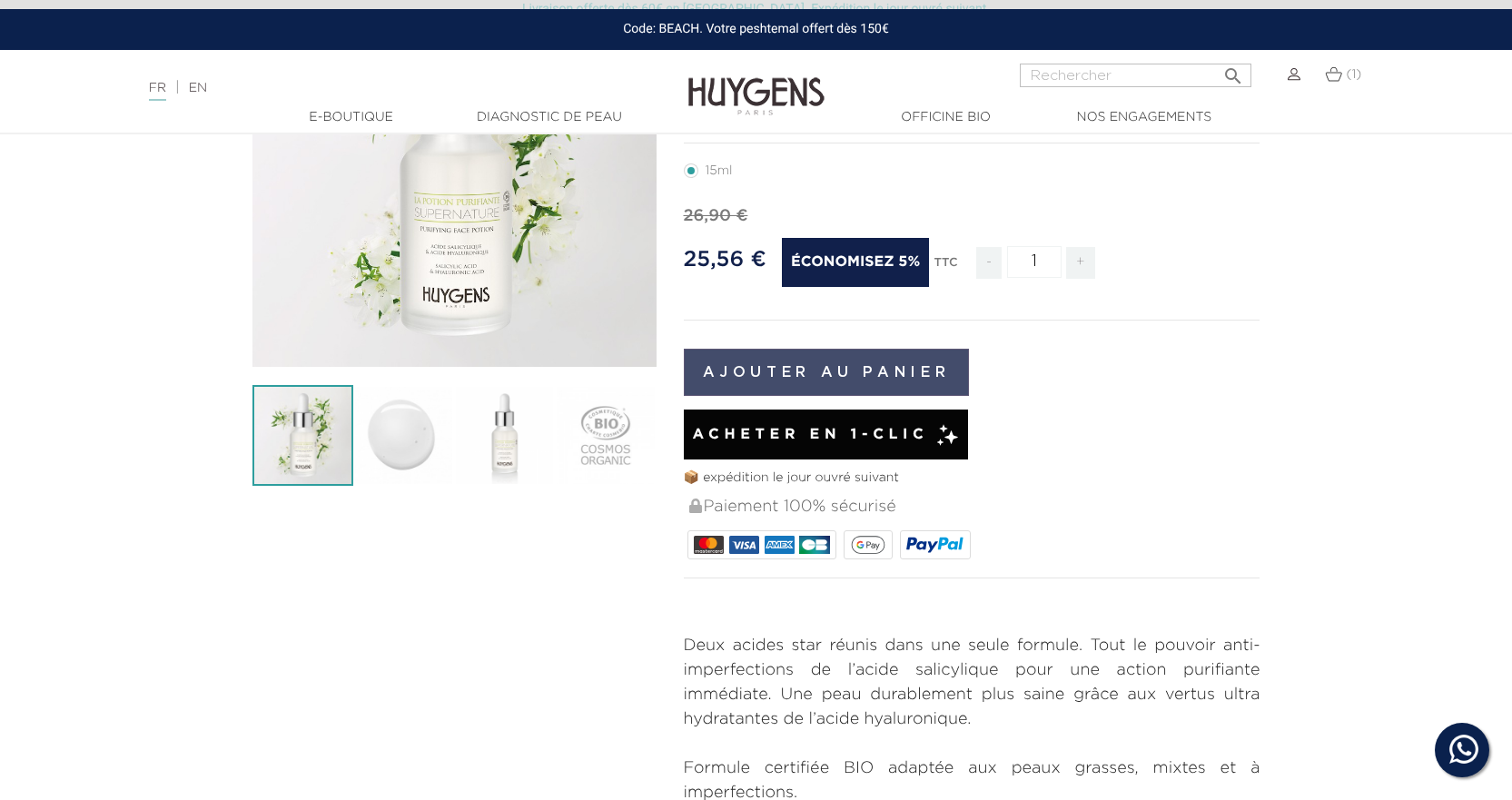
click at [840, 384] on button "Ajouter au panier" at bounding box center [827, 372] width 286 height 47
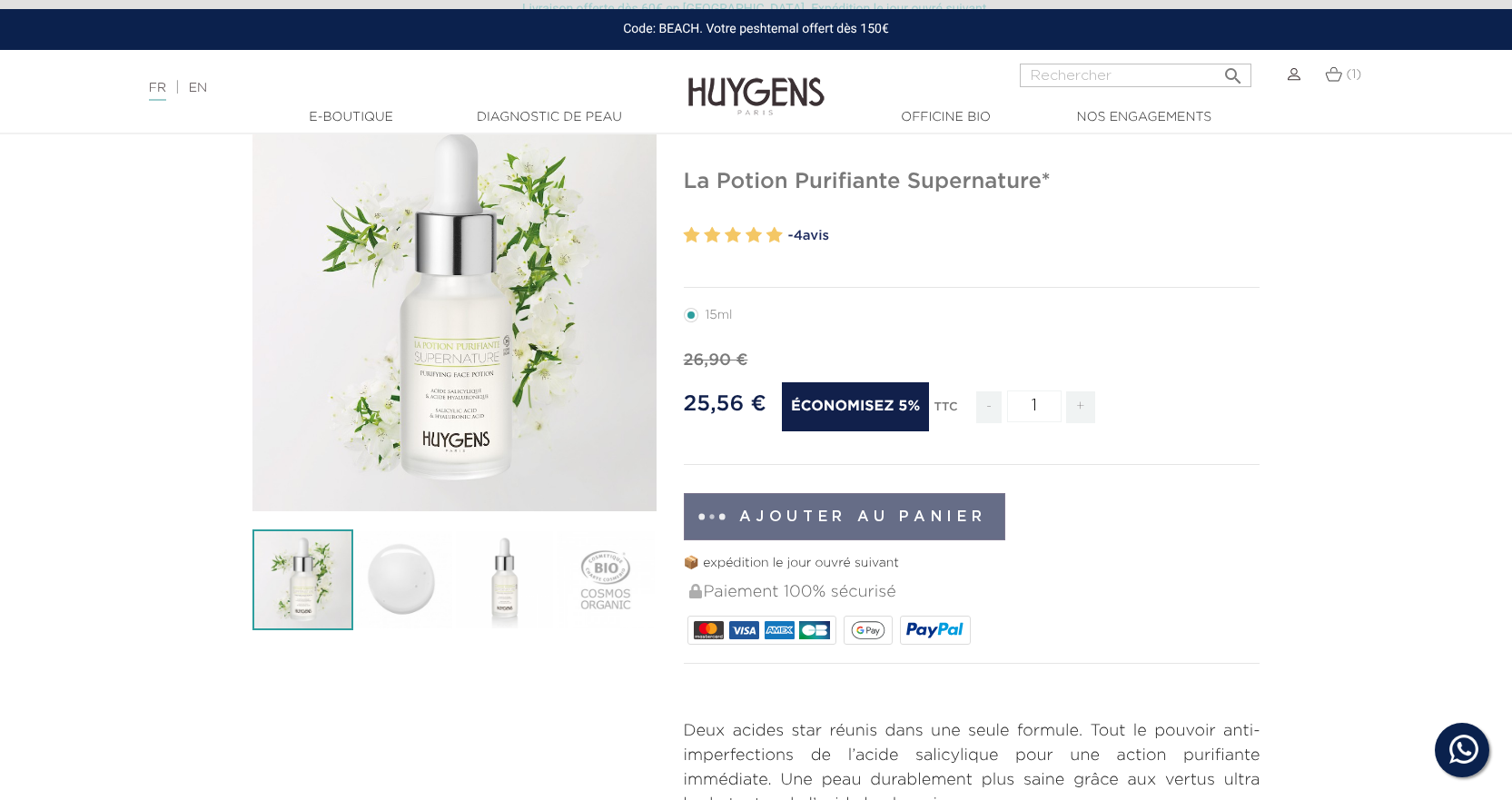
scroll to position [0, 0]
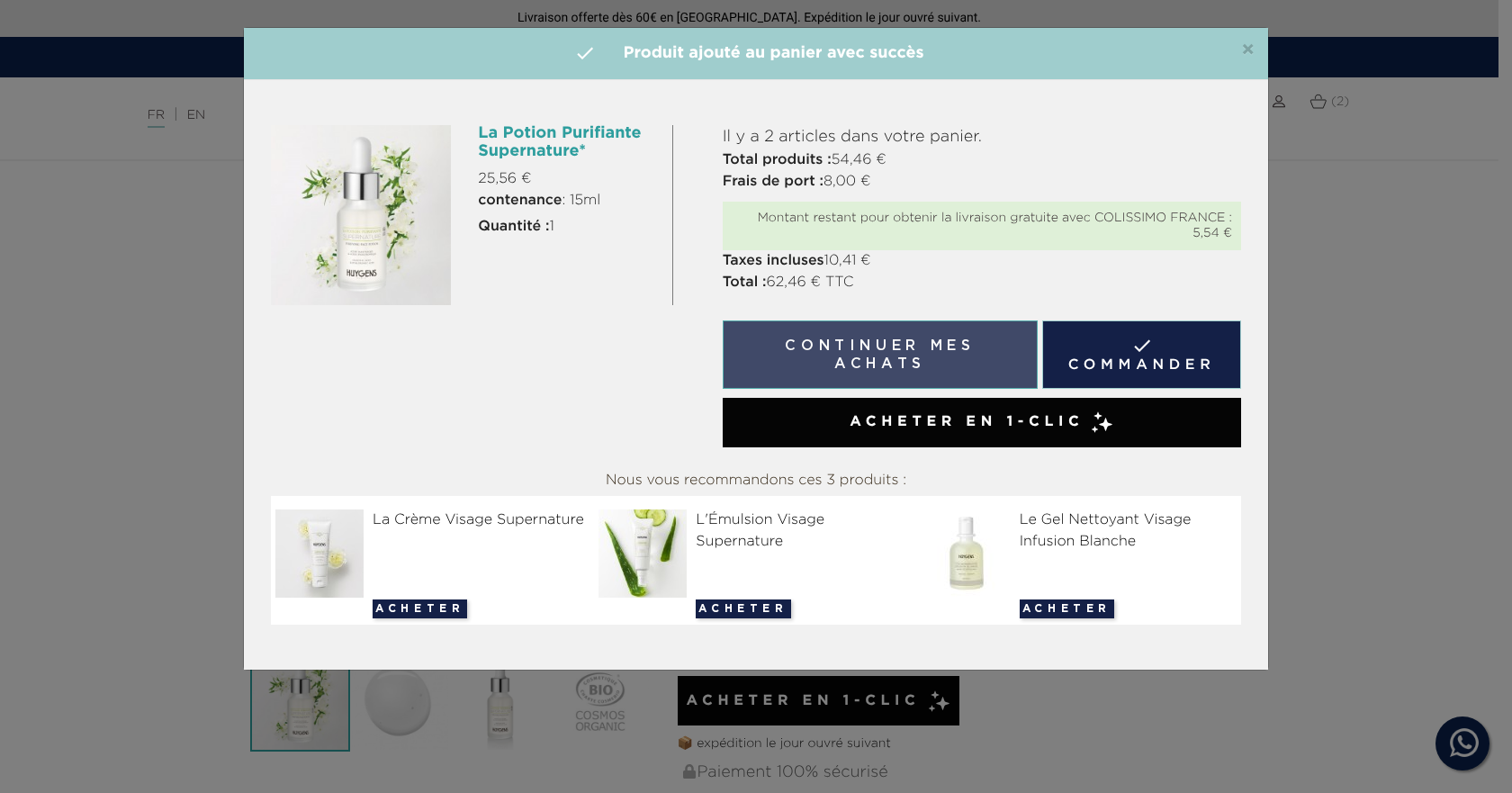
click at [984, 349] on button "Continuer mes achats" at bounding box center [880, 353] width 315 height 68
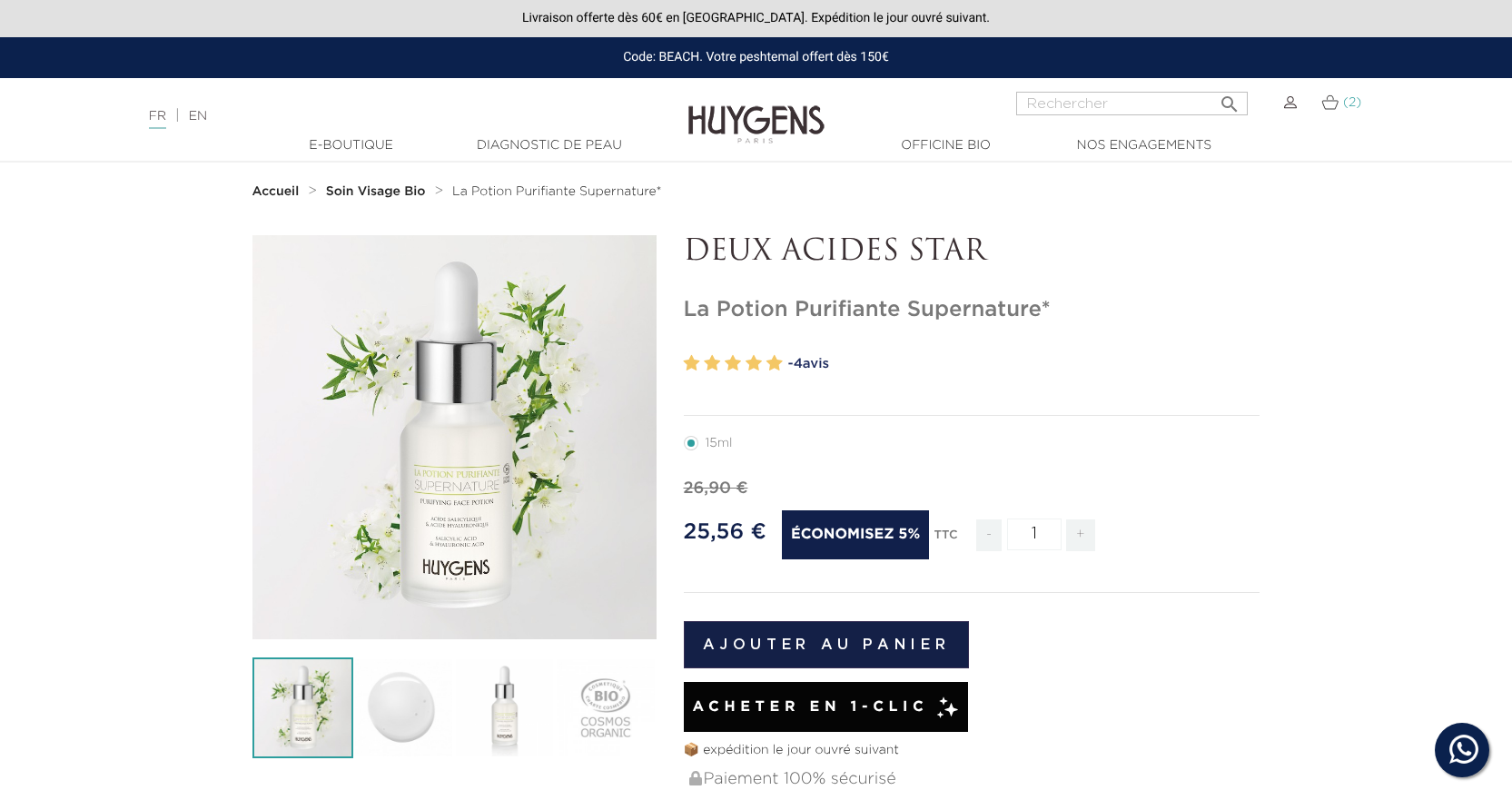
click at [1335, 99] on img at bounding box center [1330, 102] width 17 height 15
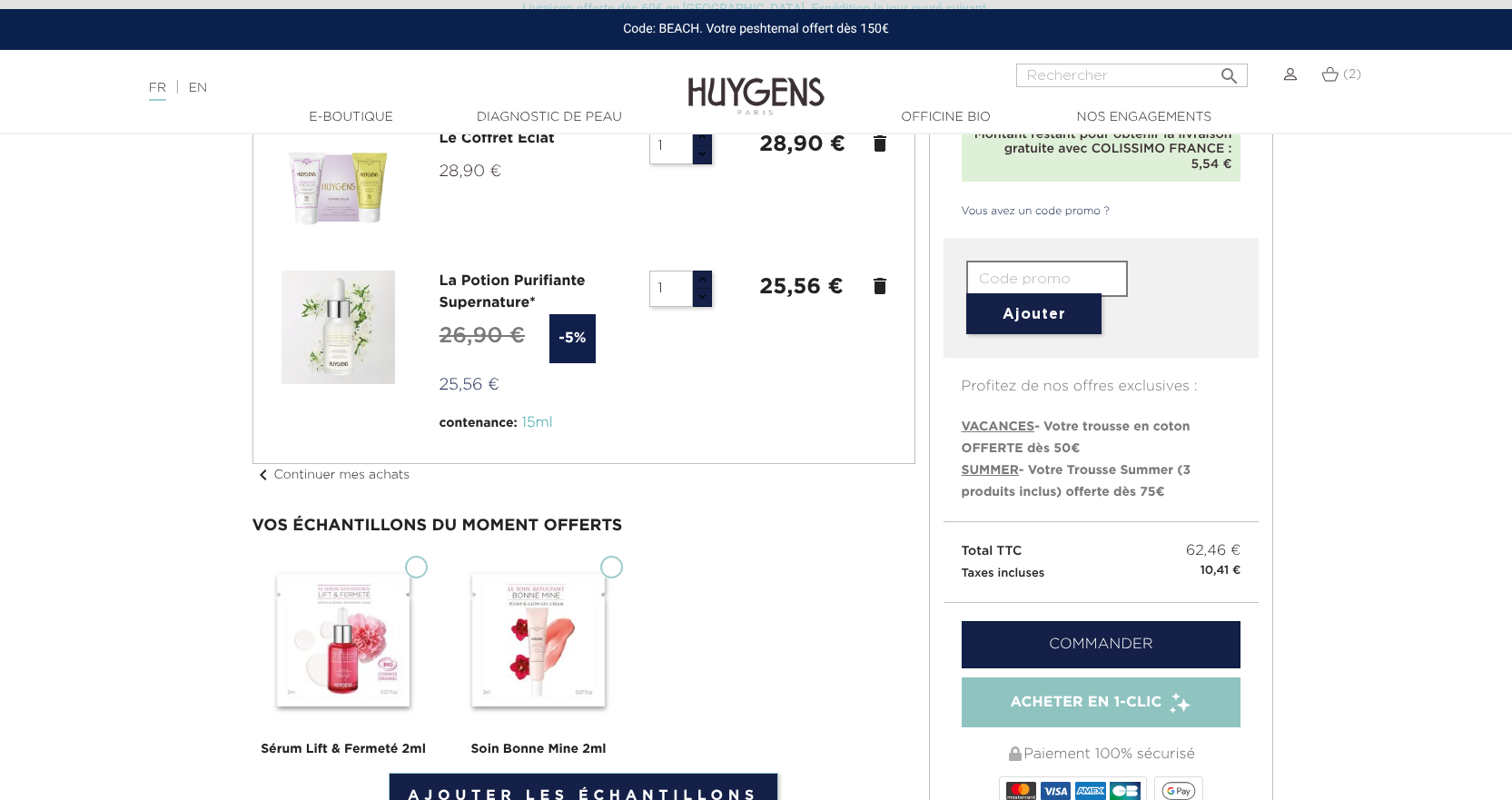
scroll to position [272, 0]
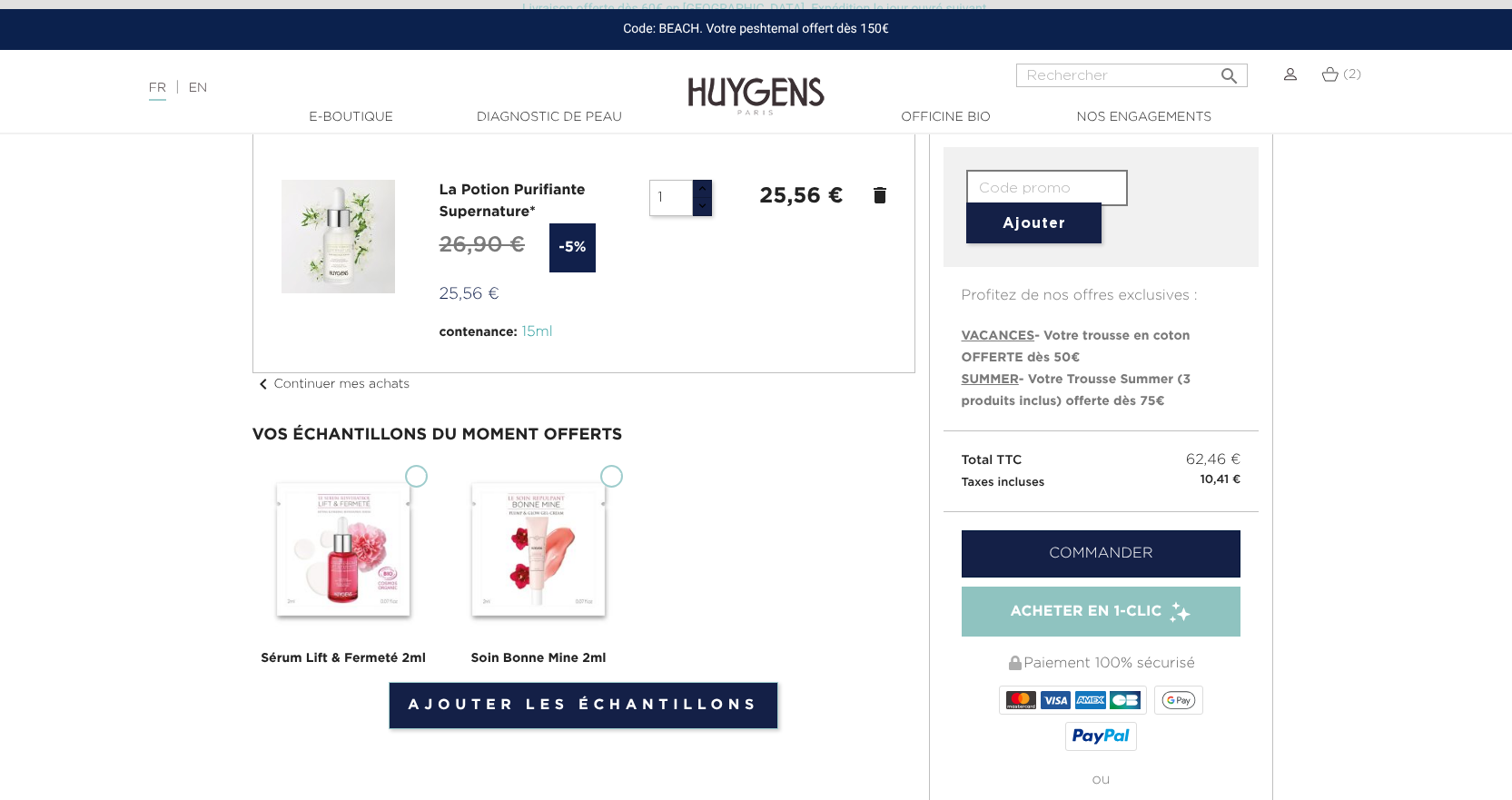
click at [586, 523] on img at bounding box center [538, 549] width 182 height 182
click at [600, 487] on input "Soin Bonne Mine 2ml" at bounding box center [611, 475] width 22 height 22
checkbox input "true"
click at [405, 497] on img at bounding box center [343, 549] width 182 height 182
click at [405, 487] on input "Sérum Lift & Fermeté 2ml" at bounding box center [416, 475] width 22 height 22
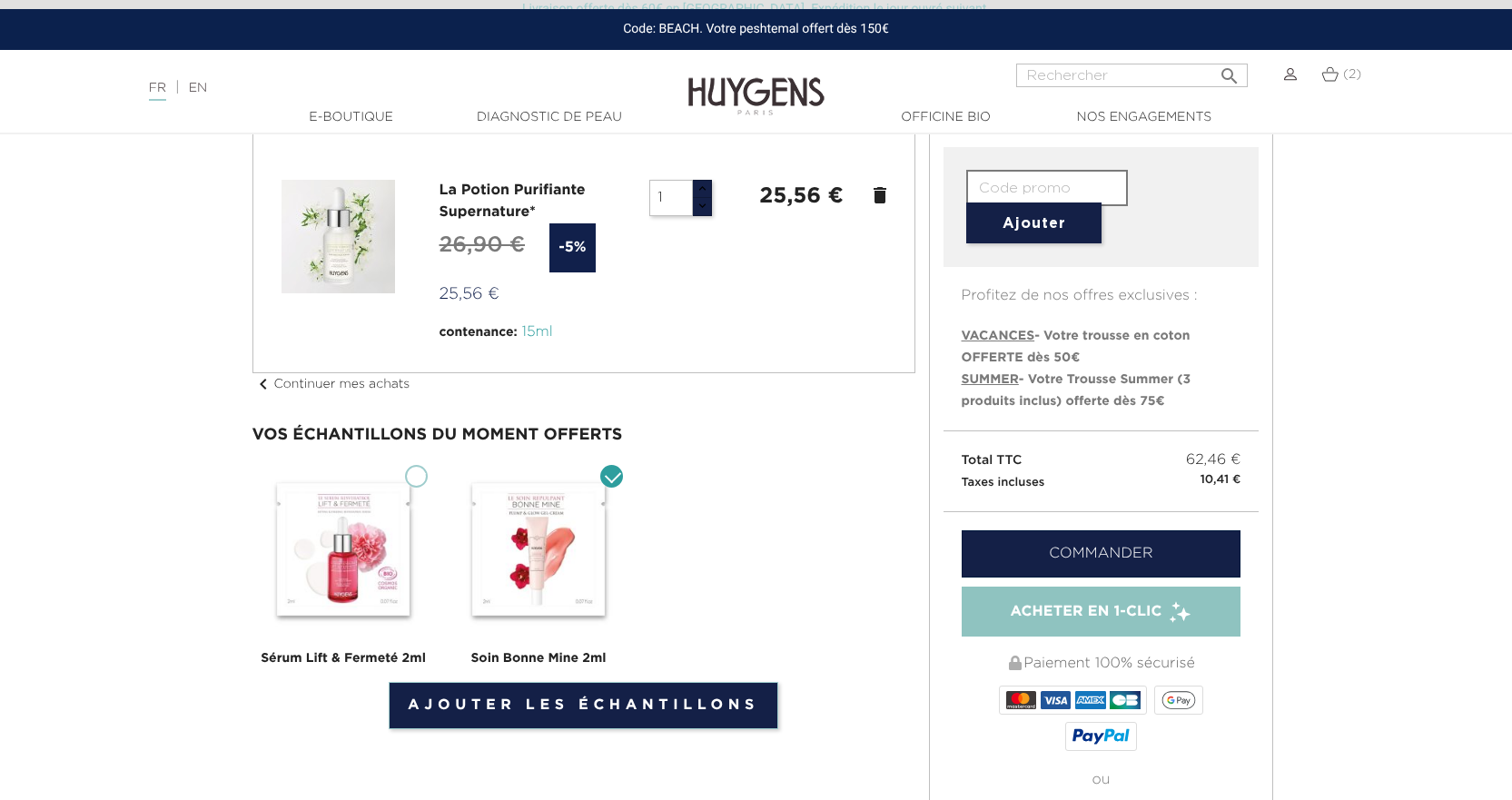
checkbox input "true"
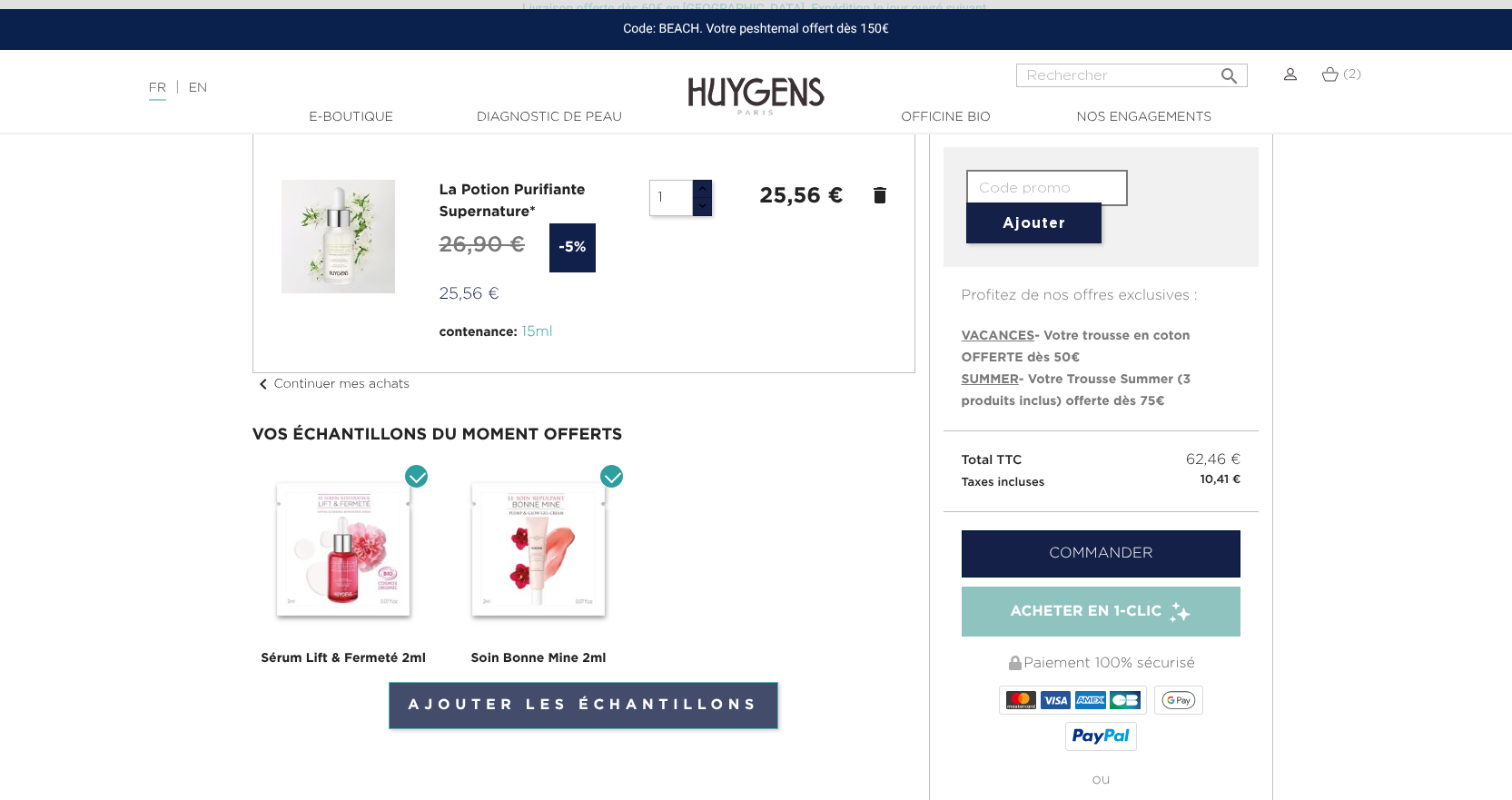
click at [665, 704] on link "Ajouter les échantillons" at bounding box center [583, 704] width 390 height 47
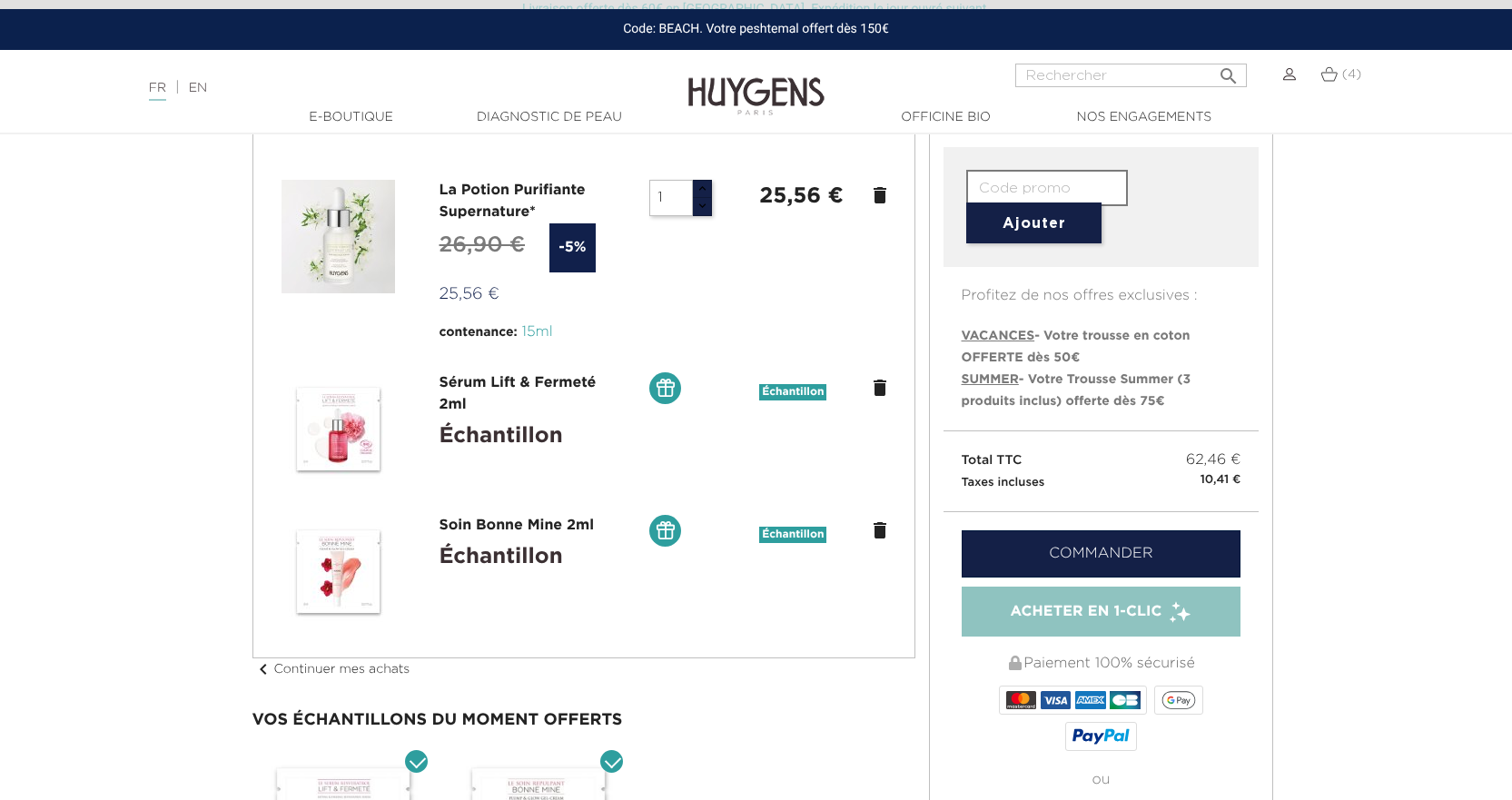
click at [1086, 177] on input "text" at bounding box center [1046, 188] width 161 height 37
type input "s"
type input "SPM-UG3D"
click at [1088, 220] on button "Ajouter" at bounding box center [1033, 222] width 135 height 41
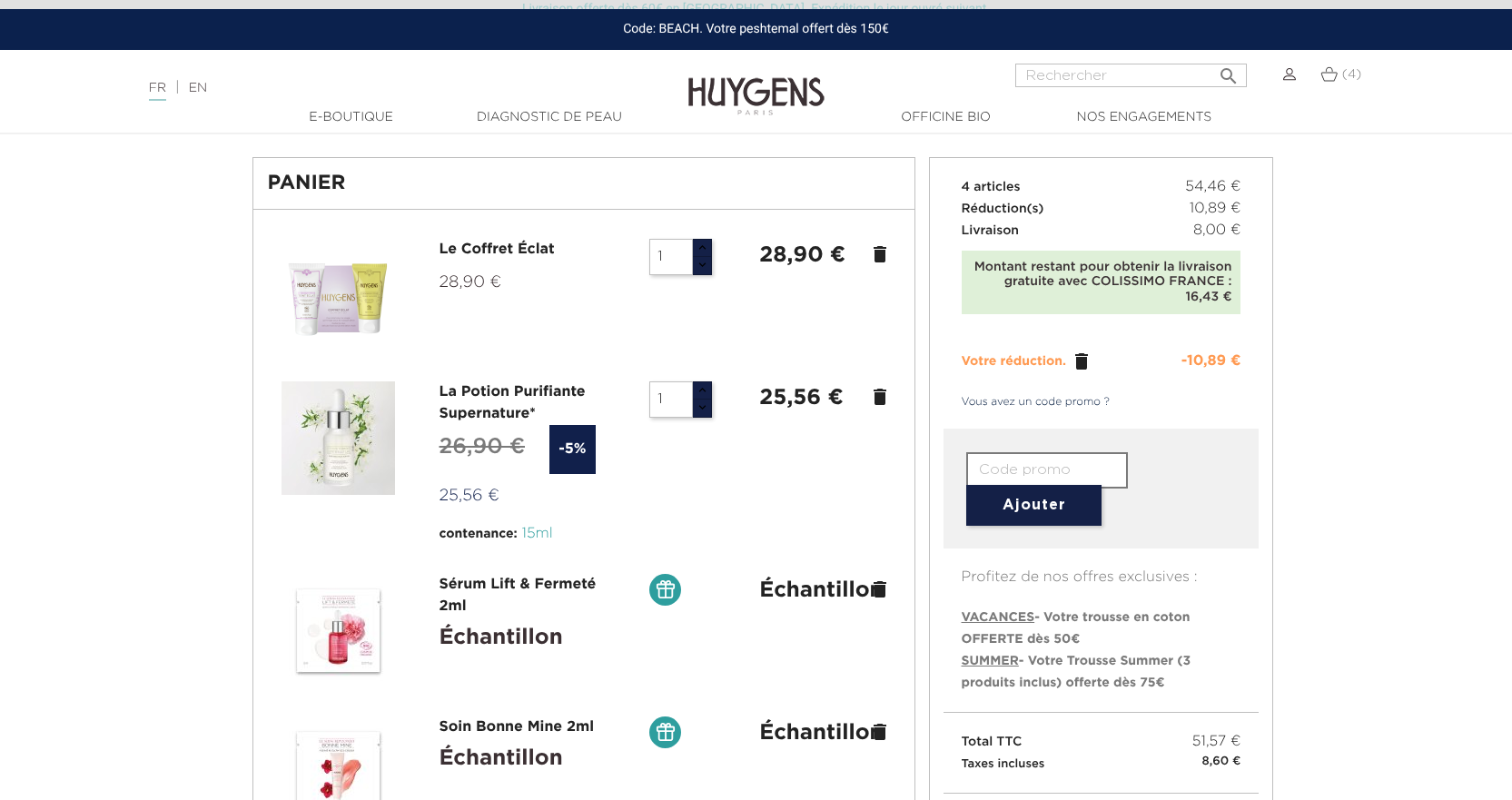
scroll to position [182, 0]
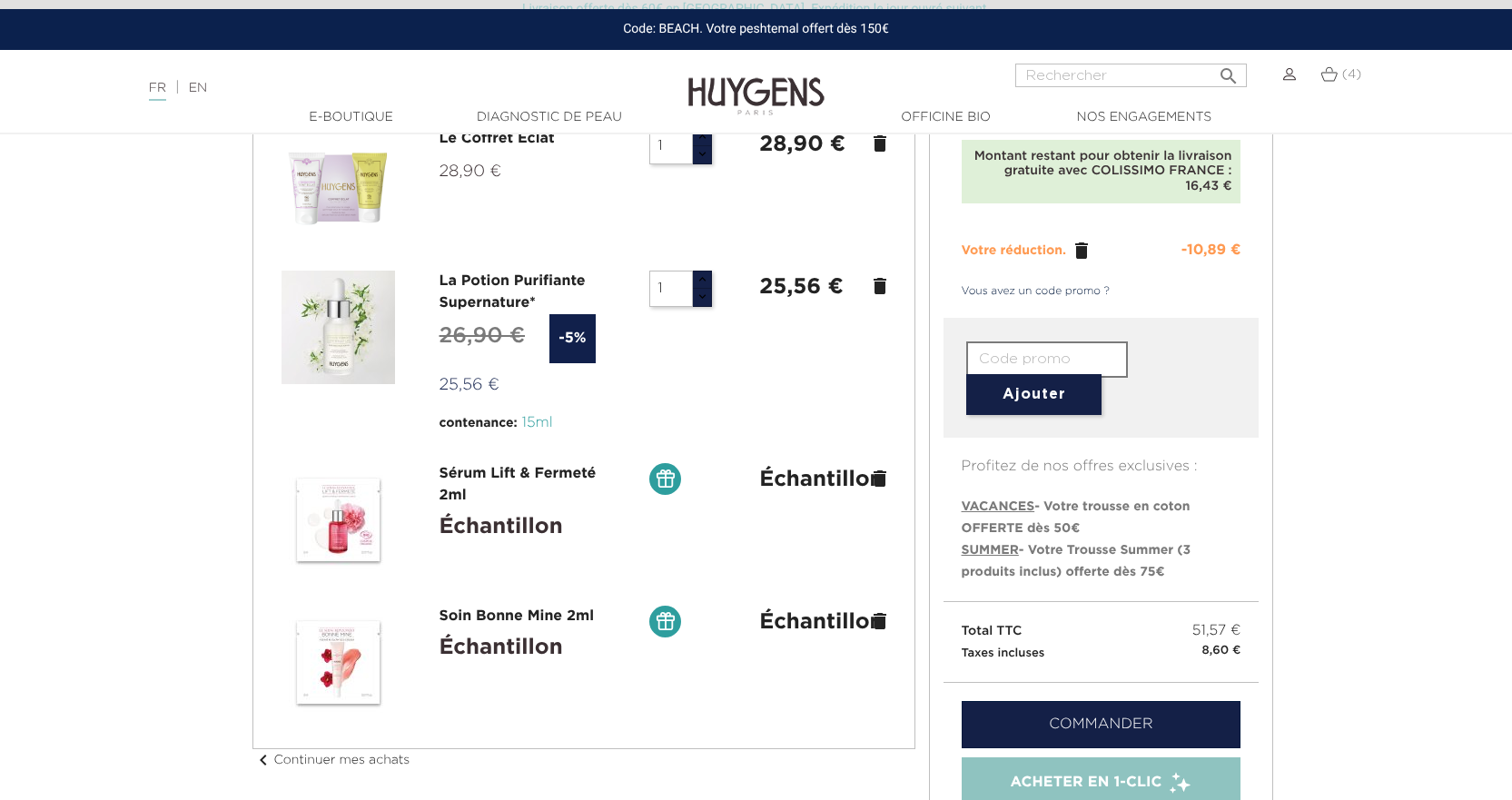
click at [1011, 499] on li "VACANCES - Votre trousse en coton OFFERTE dès 50€" at bounding box center [1101, 517] width 279 height 43
click at [1009, 504] on span "VACANCES" at bounding box center [999, 506] width 73 height 13
type input "VACANCES"
click at [1049, 396] on button "Ajouter" at bounding box center [1033, 394] width 135 height 41
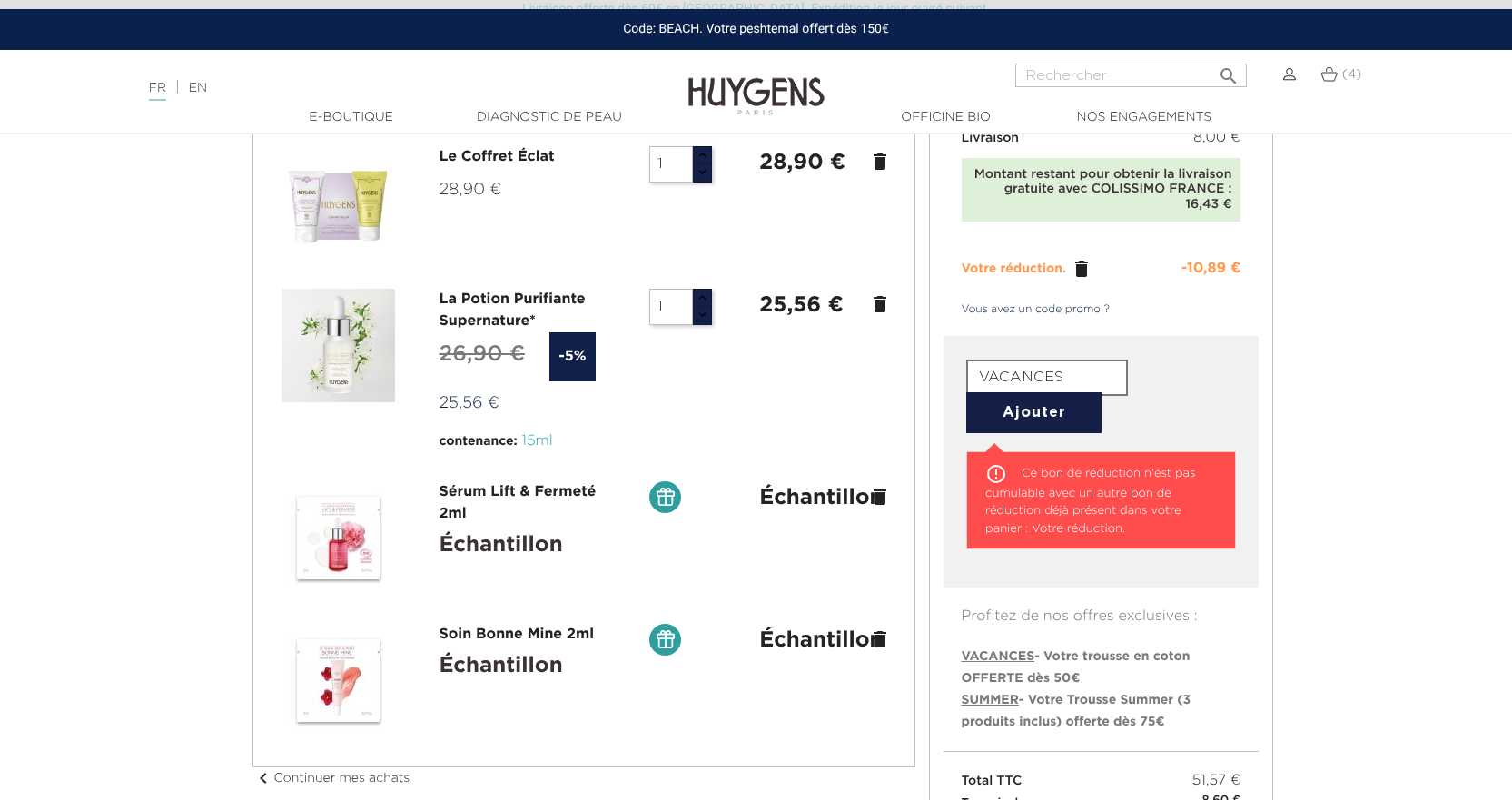
scroll to position [91, 0]
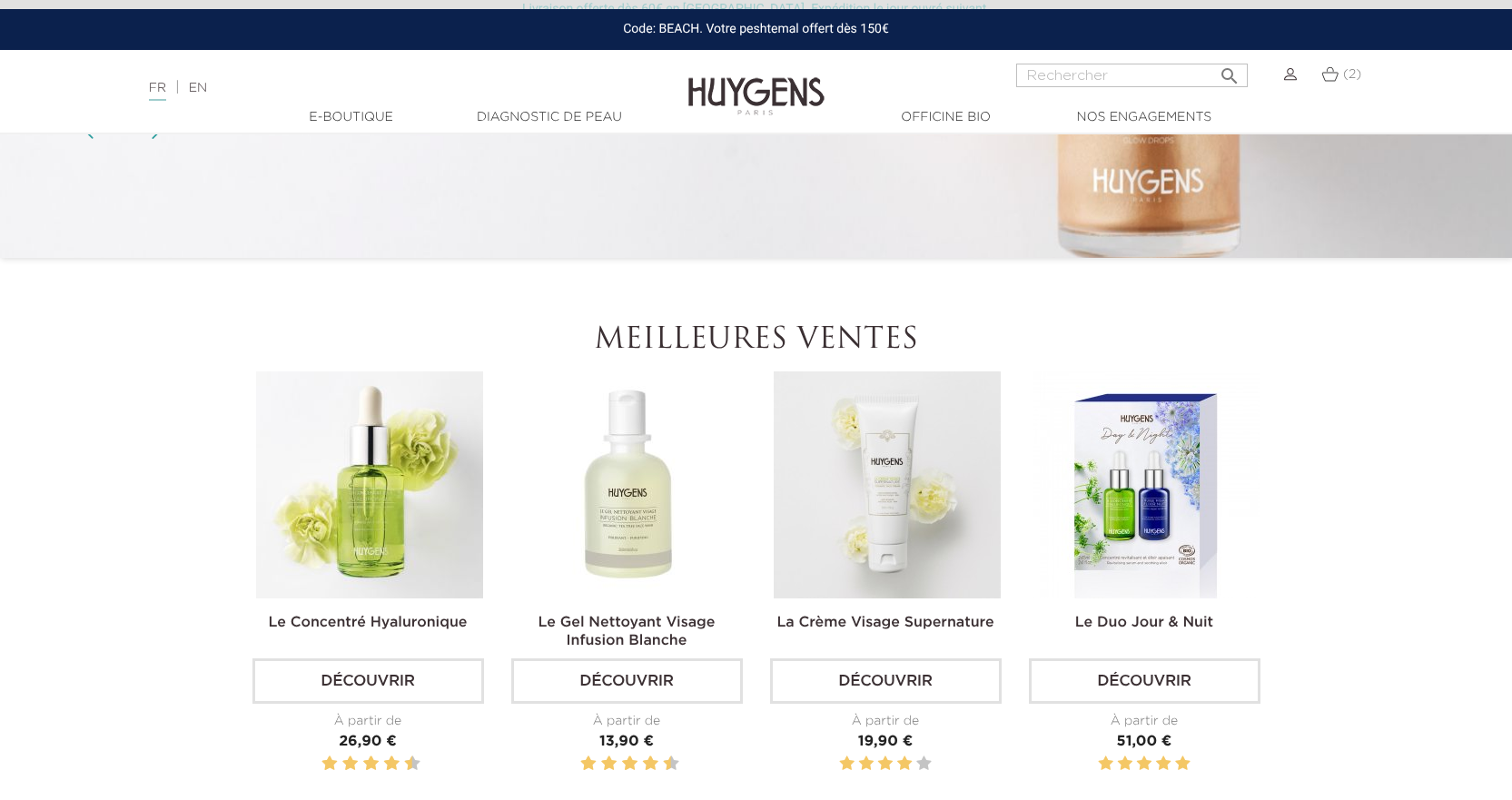
scroll to position [454, 0]
